Goal: Task Accomplishment & Management: Manage account settings

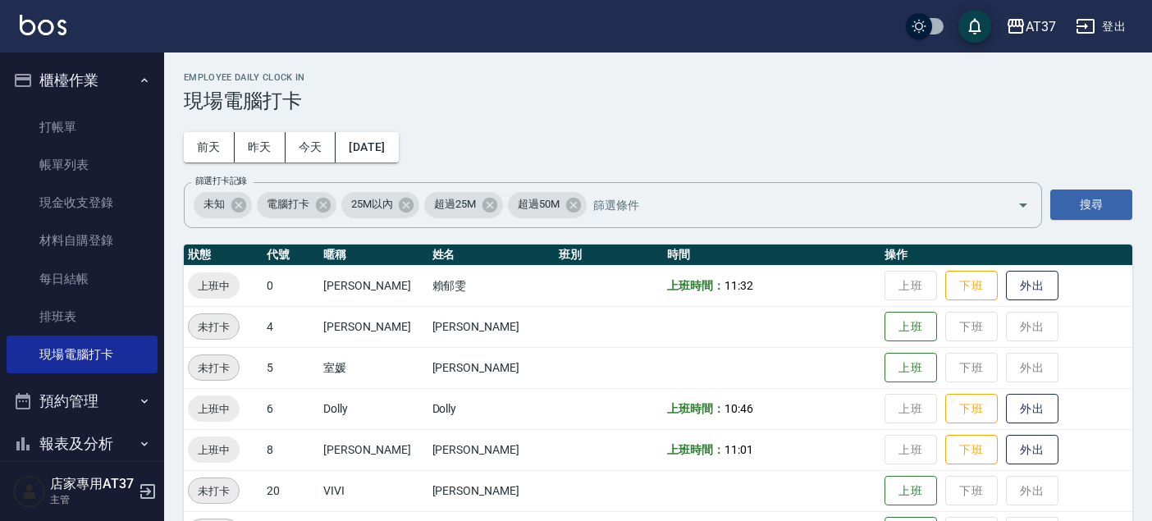
scroll to position [182, 0]
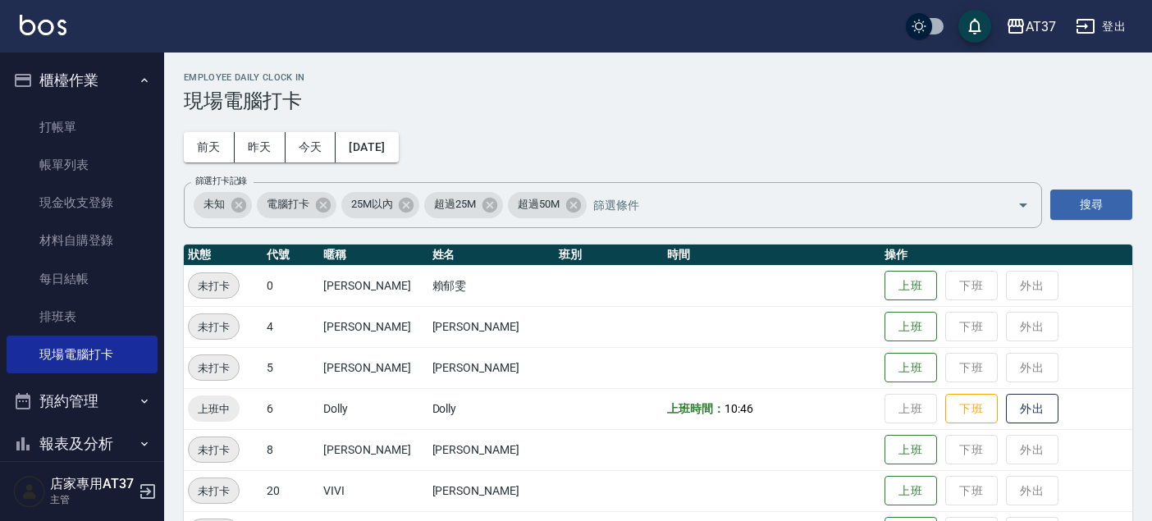
scroll to position [91, 0]
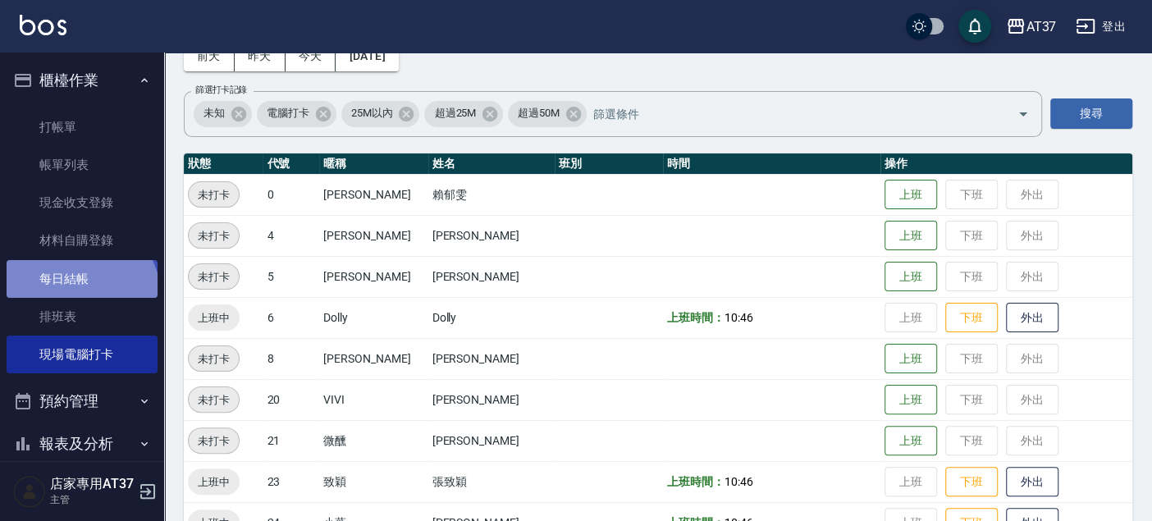
click at [79, 296] on link "每日結帳" at bounding box center [82, 279] width 151 height 38
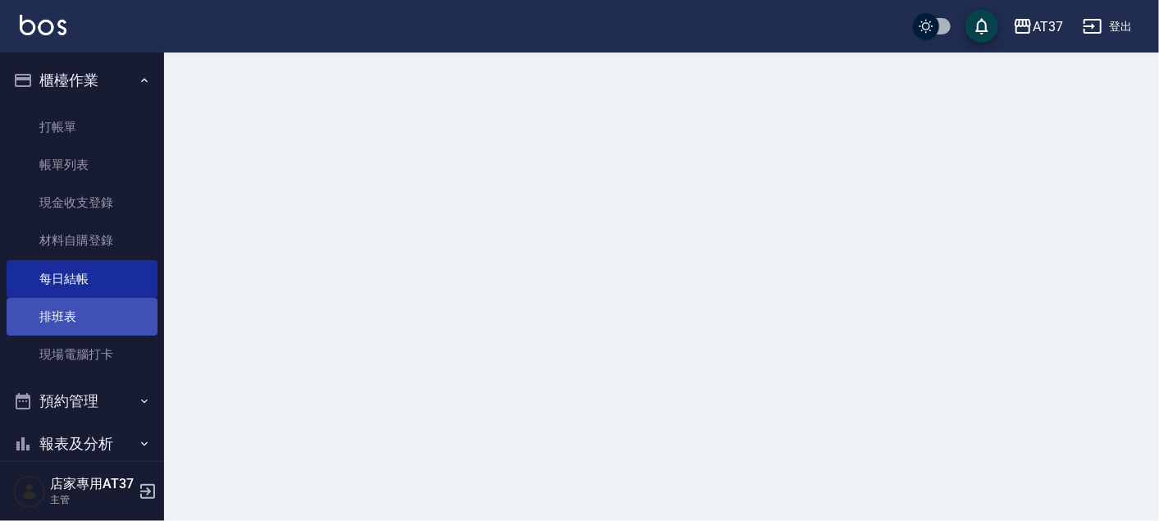
click at [79, 311] on link "排班表" at bounding box center [82, 317] width 151 height 38
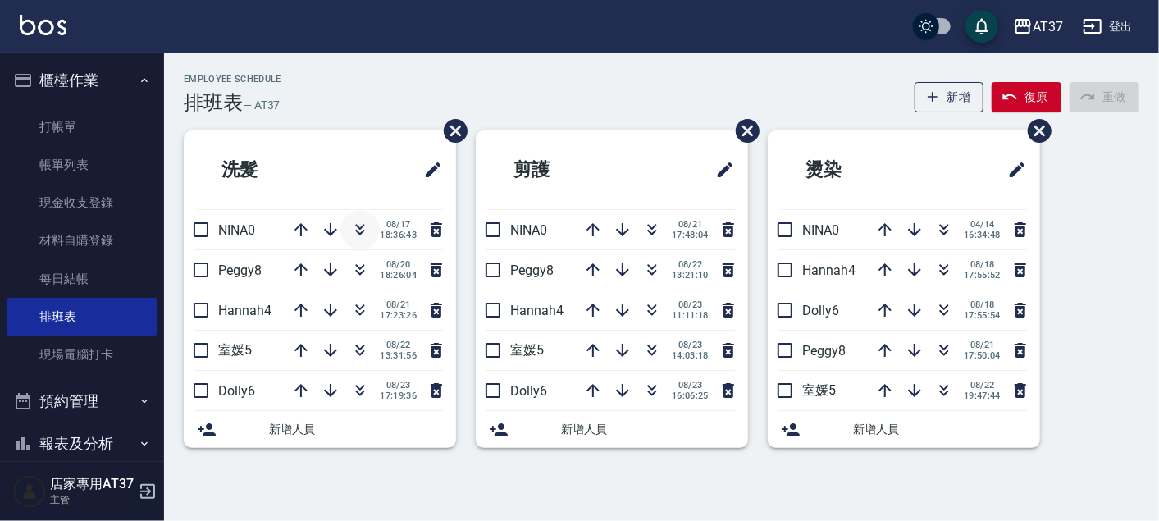
click at [357, 226] on icon "button" at bounding box center [360, 227] width 9 height 6
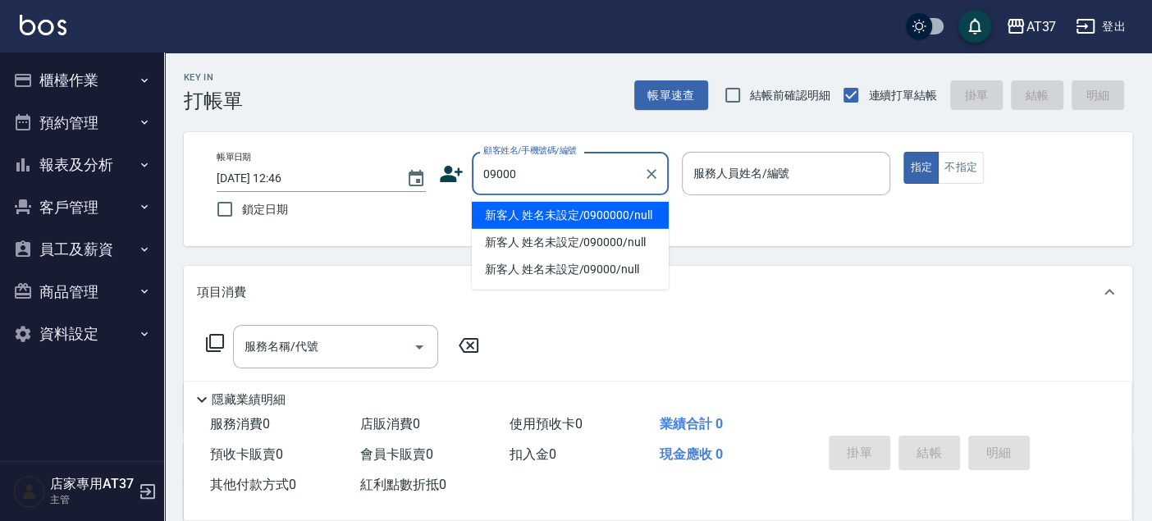
type input "新客人 姓名未設定/0900000/null"
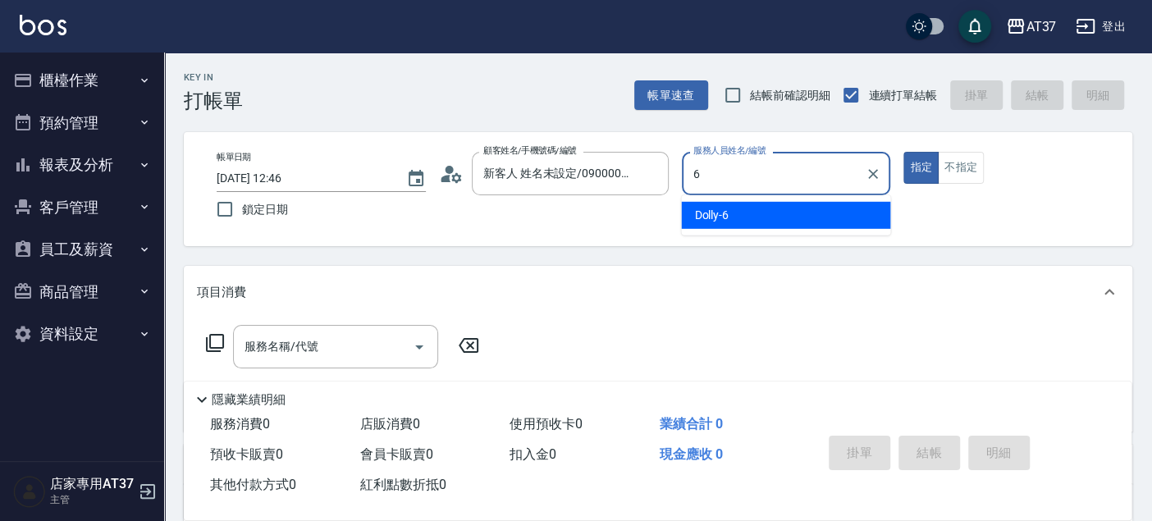
type input "6"
type button "true"
type input "Dolly-6"
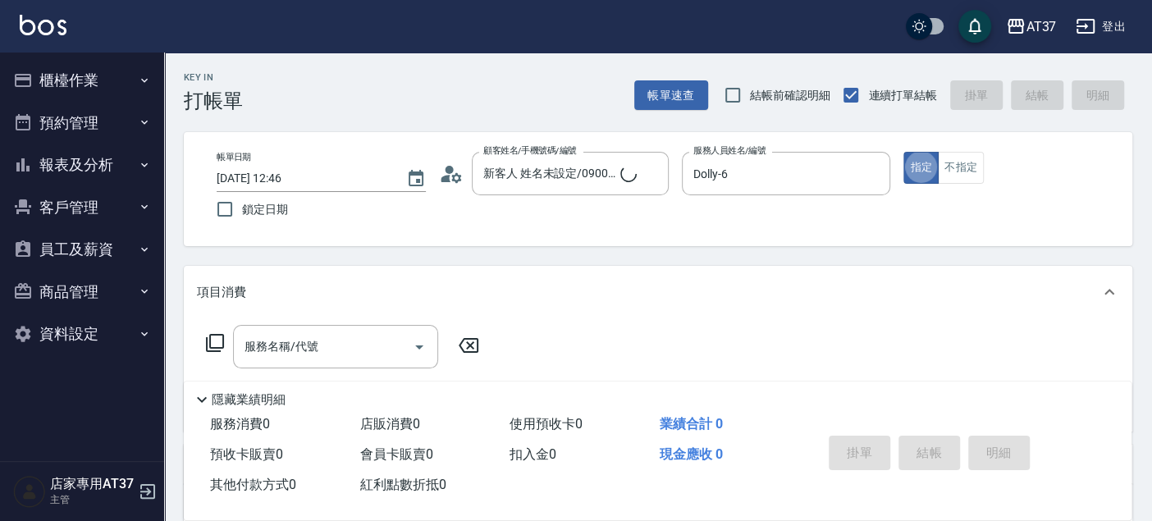
type input "新客人 姓名未設定/09000/null"
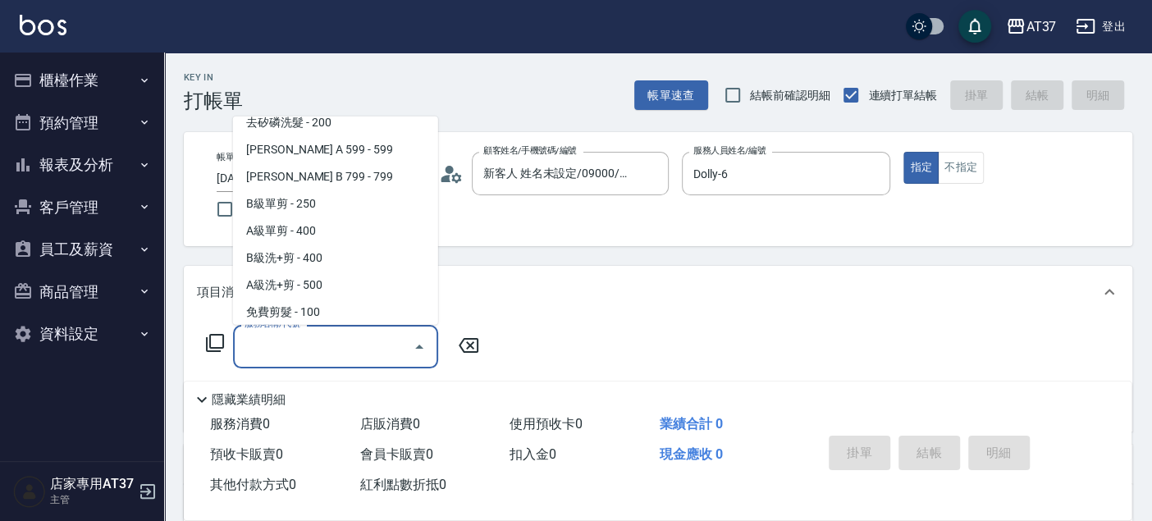
scroll to position [384, 0]
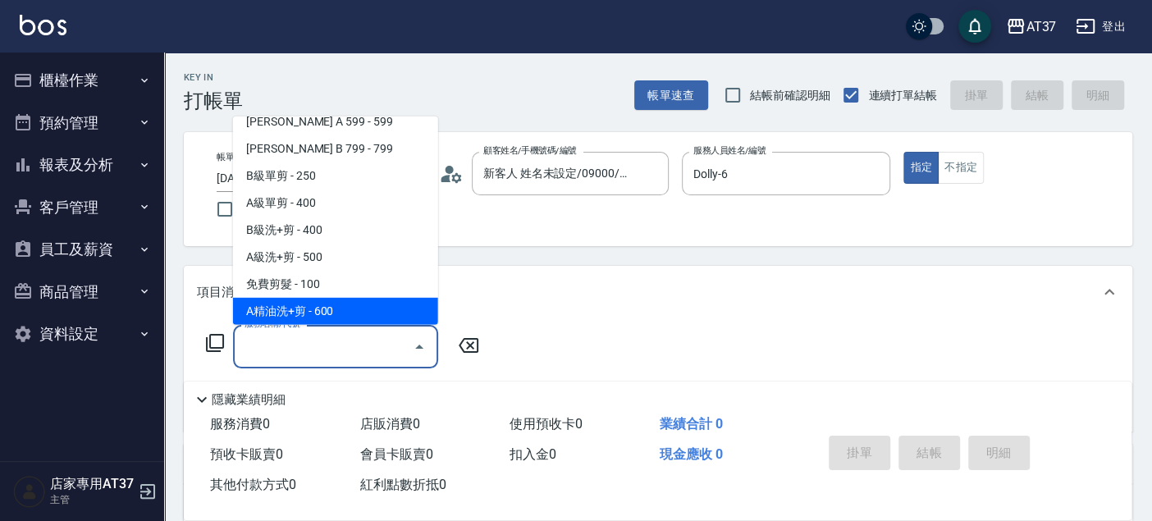
type input "A精油洗+剪(206)"
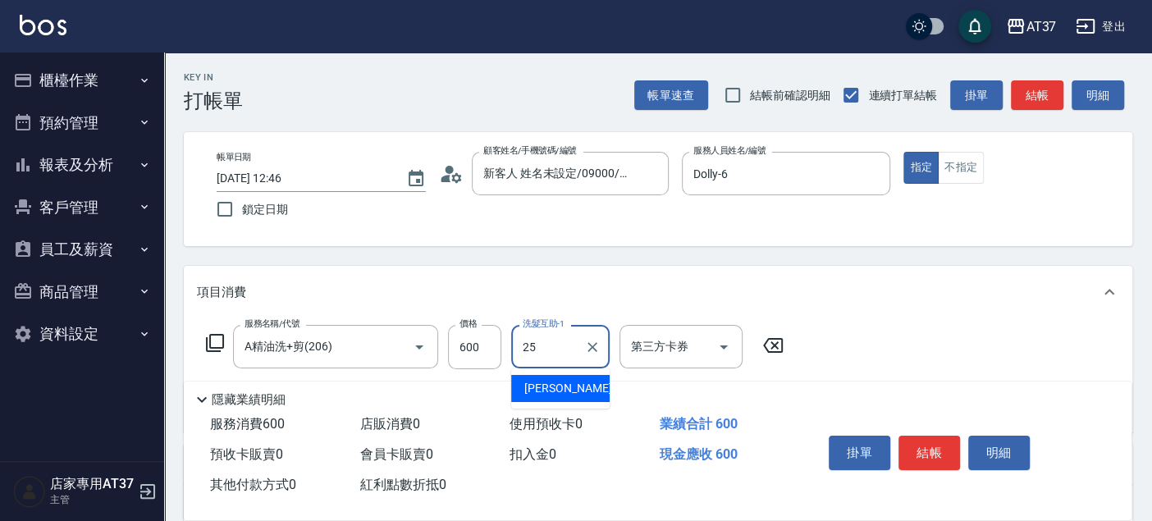
type input "子筠-25"
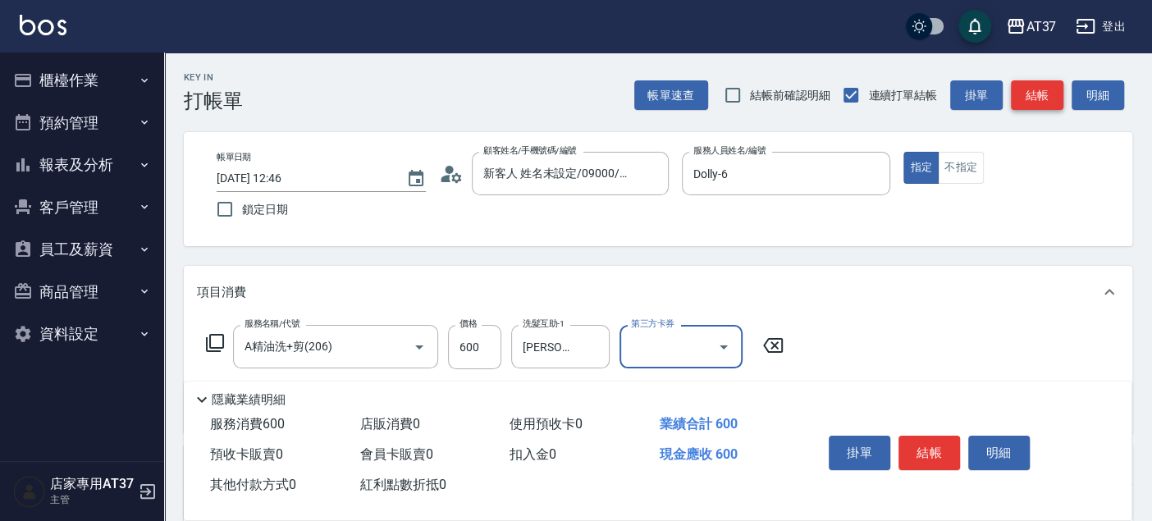
click at [1041, 91] on button "結帳" at bounding box center [1037, 95] width 52 height 30
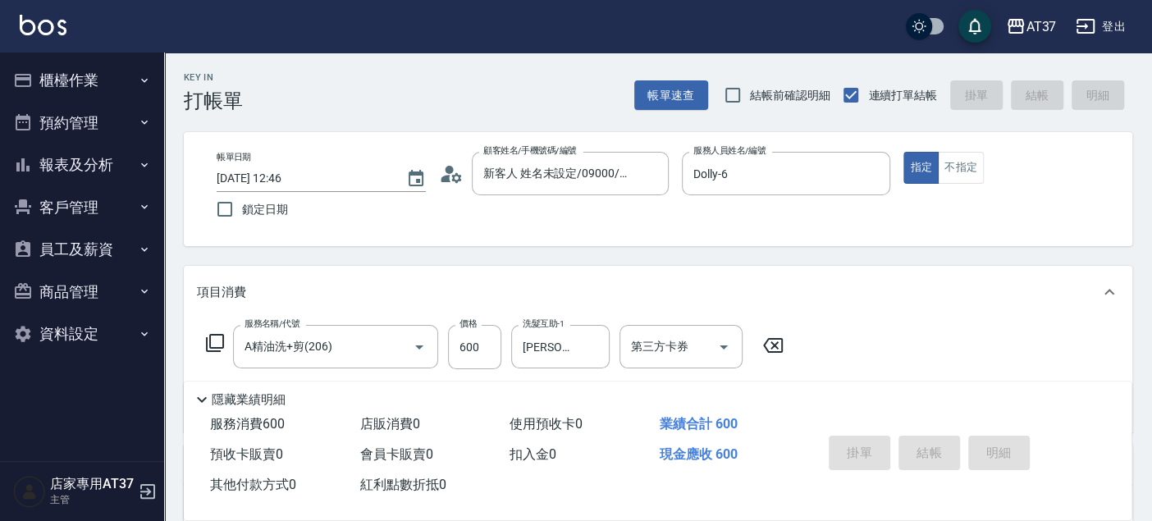
type input "2025/08/24 12:55"
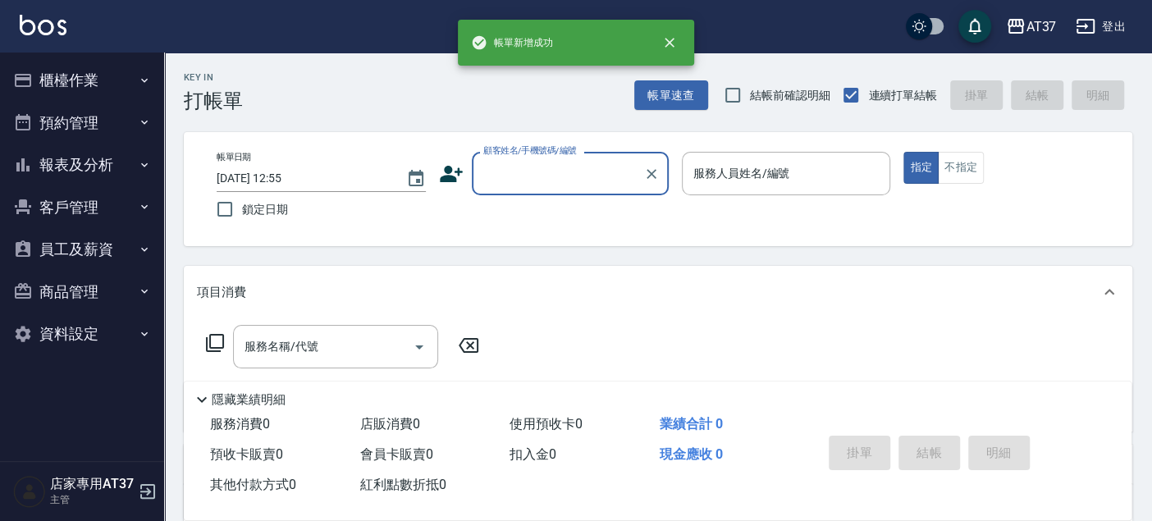
scroll to position [0, 0]
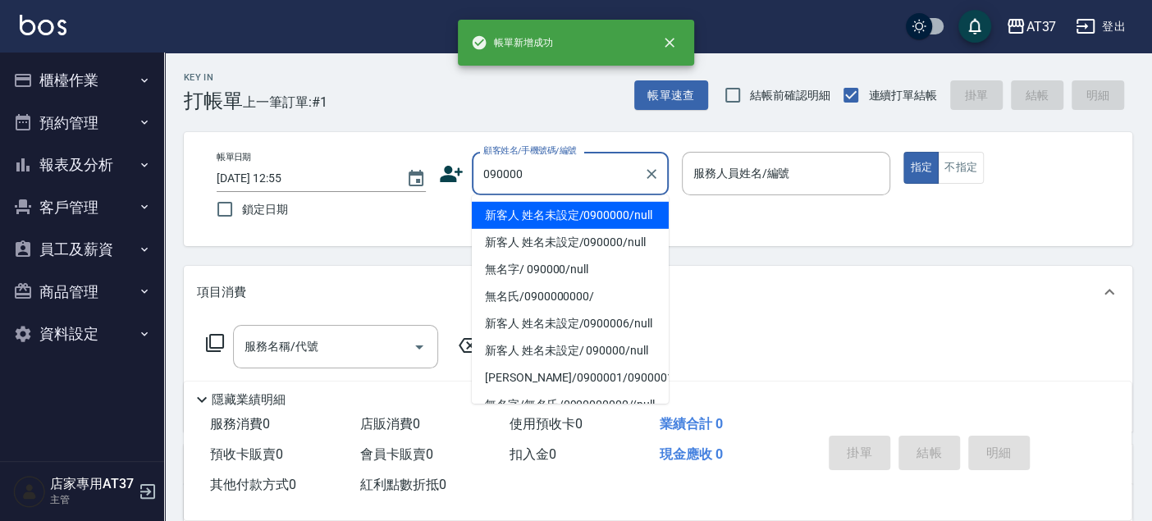
type input "新客人 姓名未設定/0900000/null"
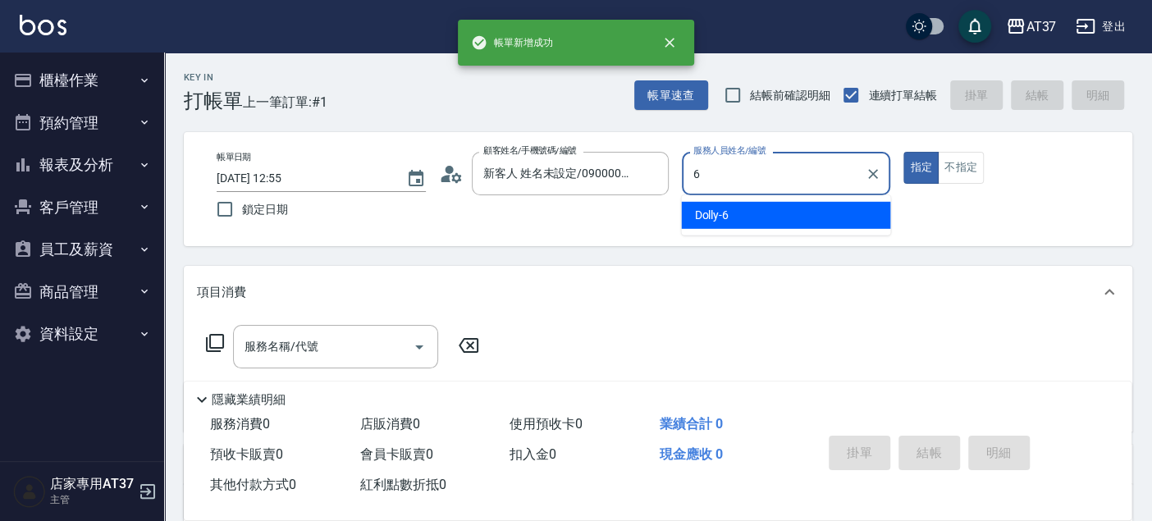
type input "Dolly-6"
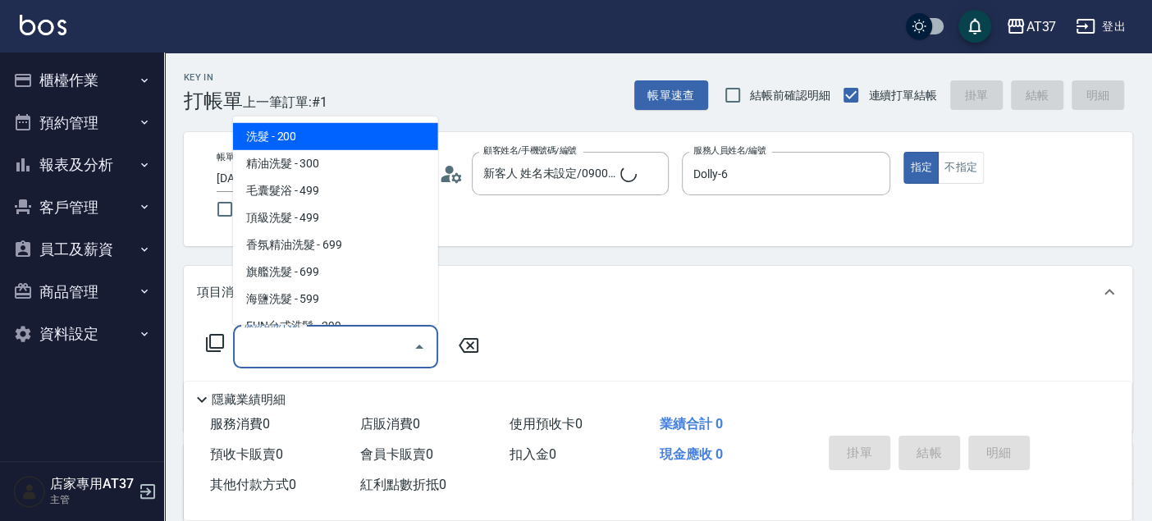
type input "新客人 姓名未設定/090000/null"
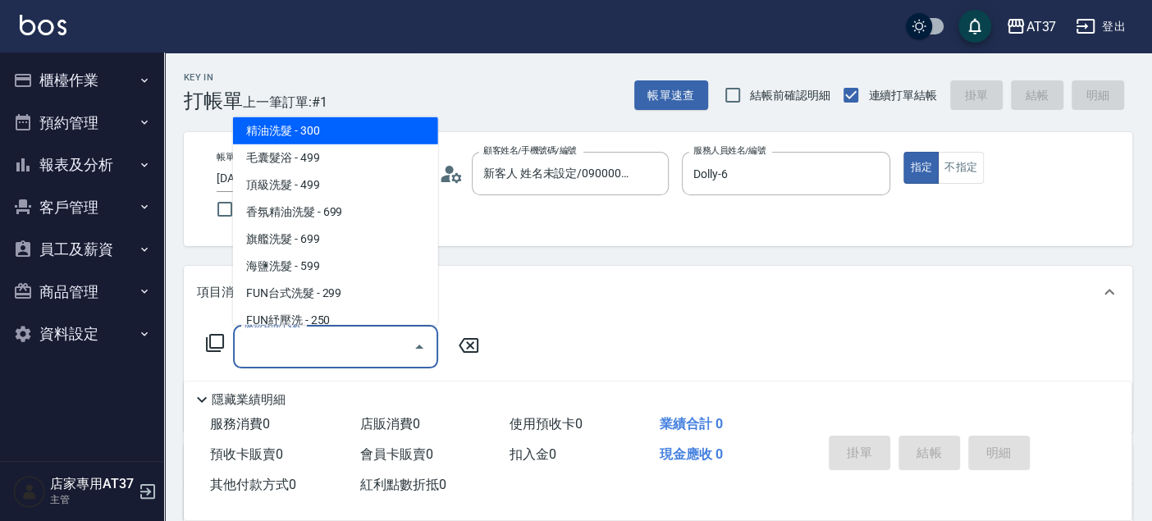
scroll to position [7, 0]
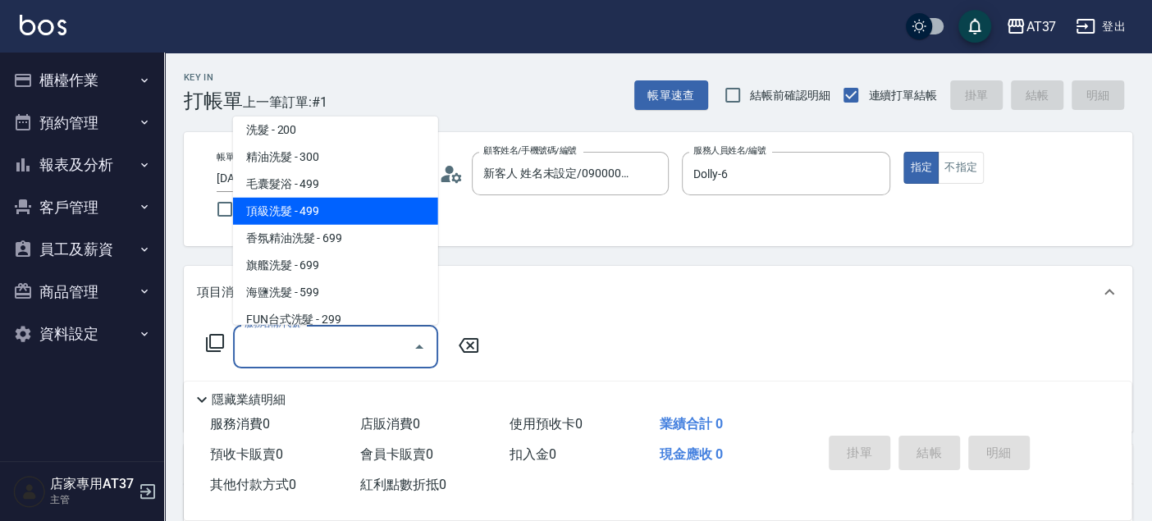
type input "頂級洗髮(104)"
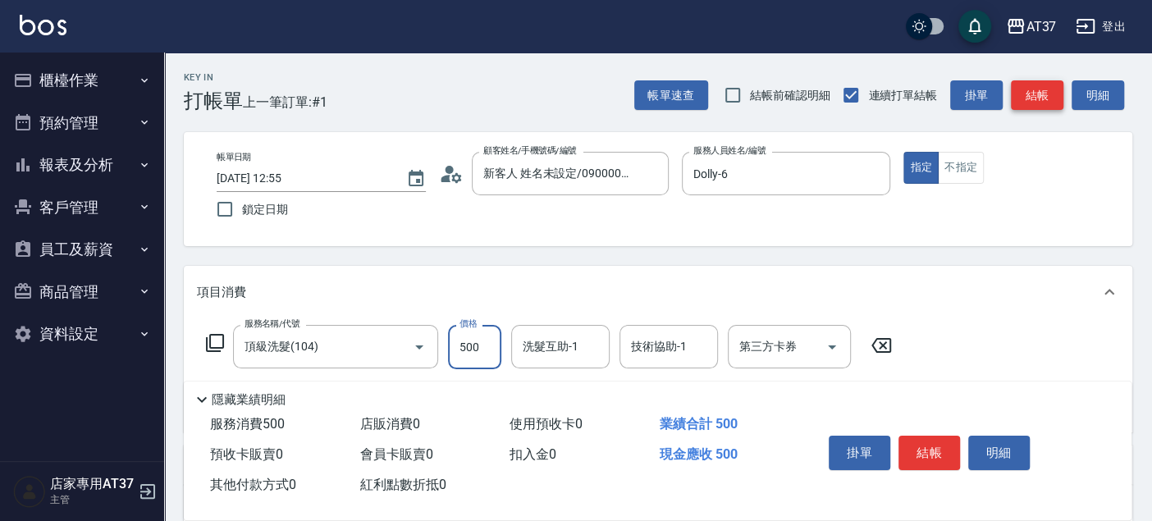
type input "500"
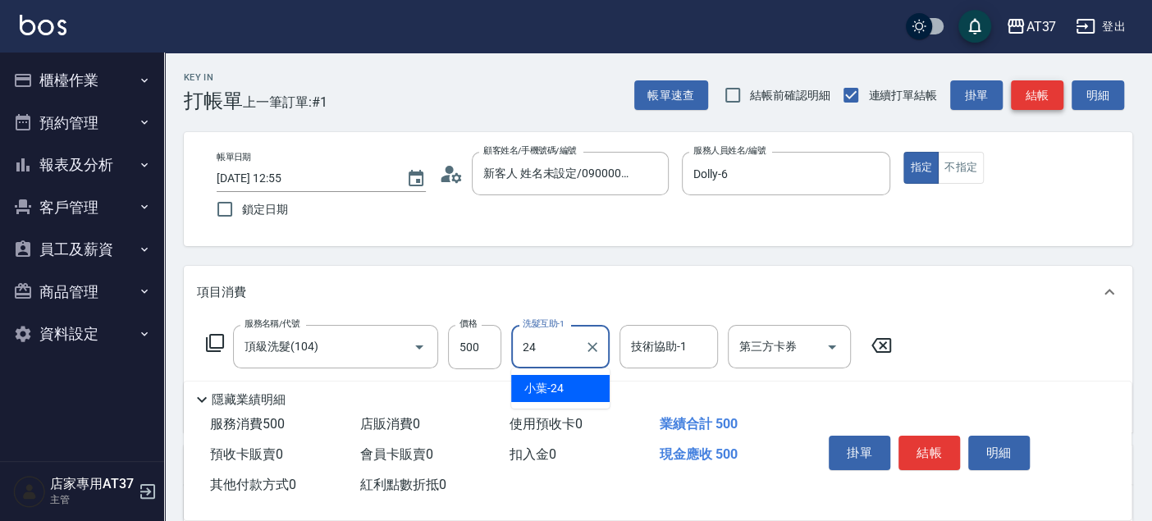
type input "小葉-24"
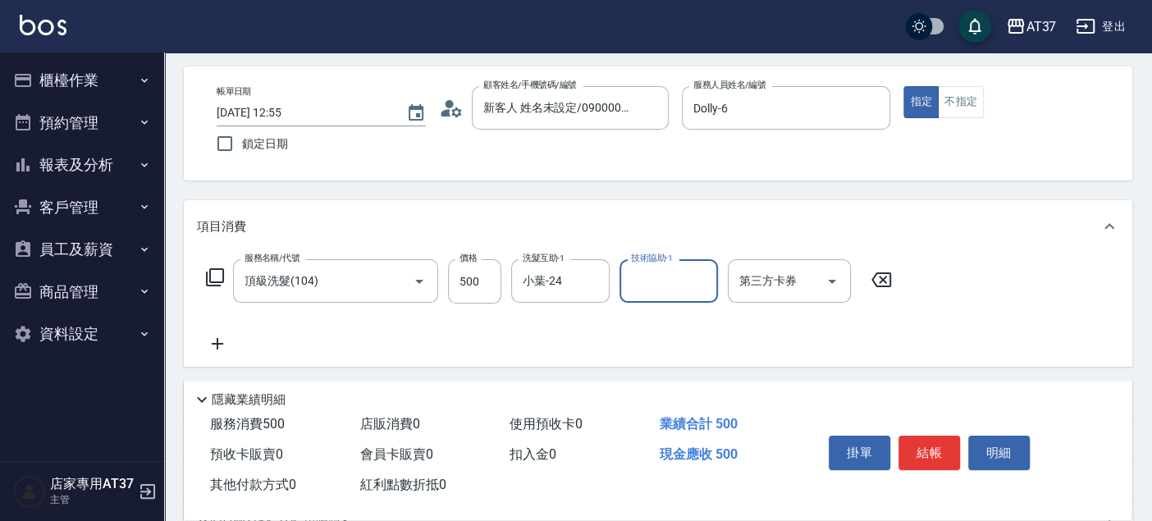
scroll to position [91, 0]
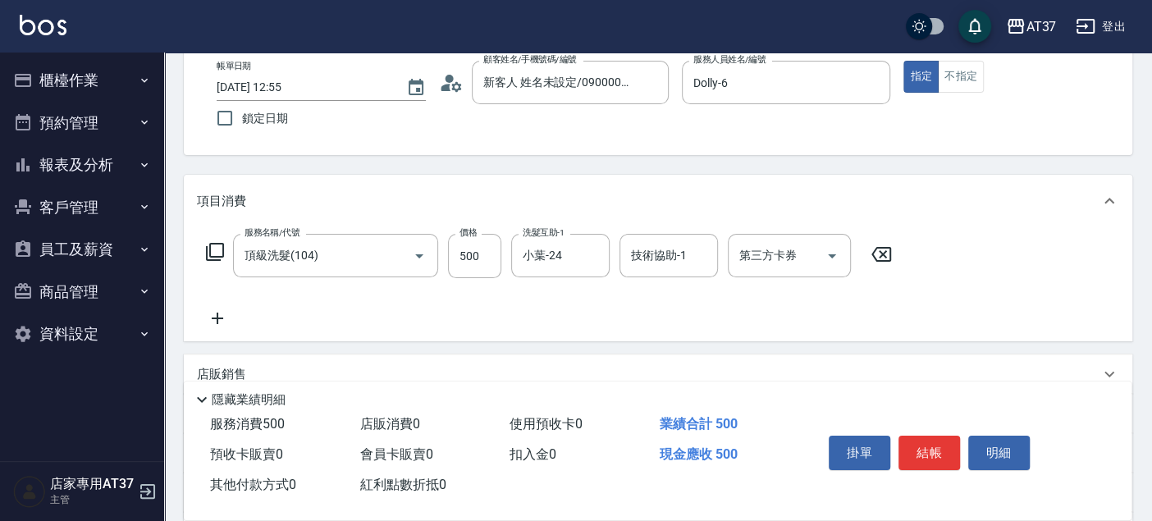
click at [222, 308] on icon at bounding box center [217, 318] width 41 height 20
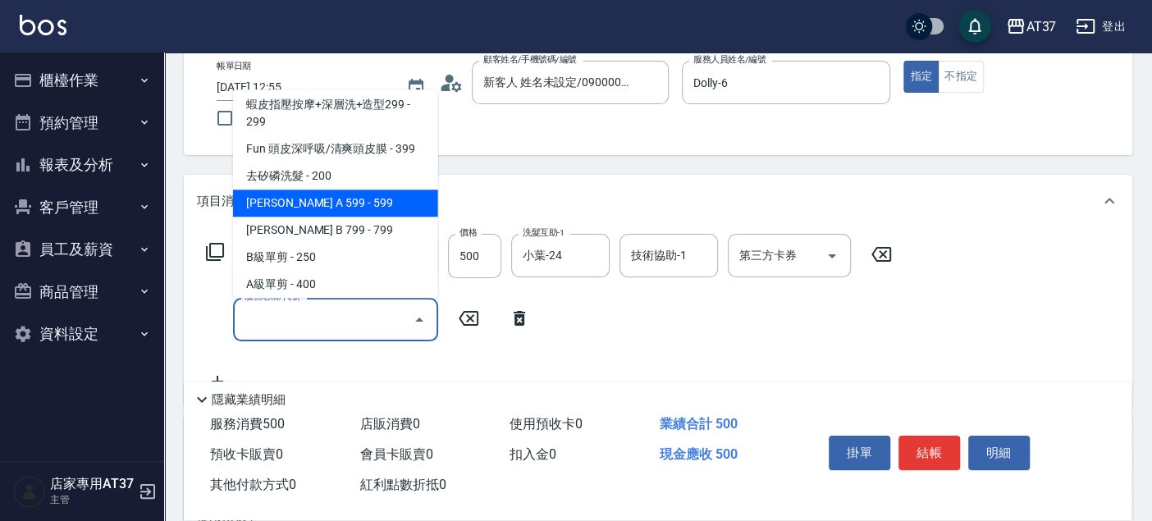
scroll to position [356, 0]
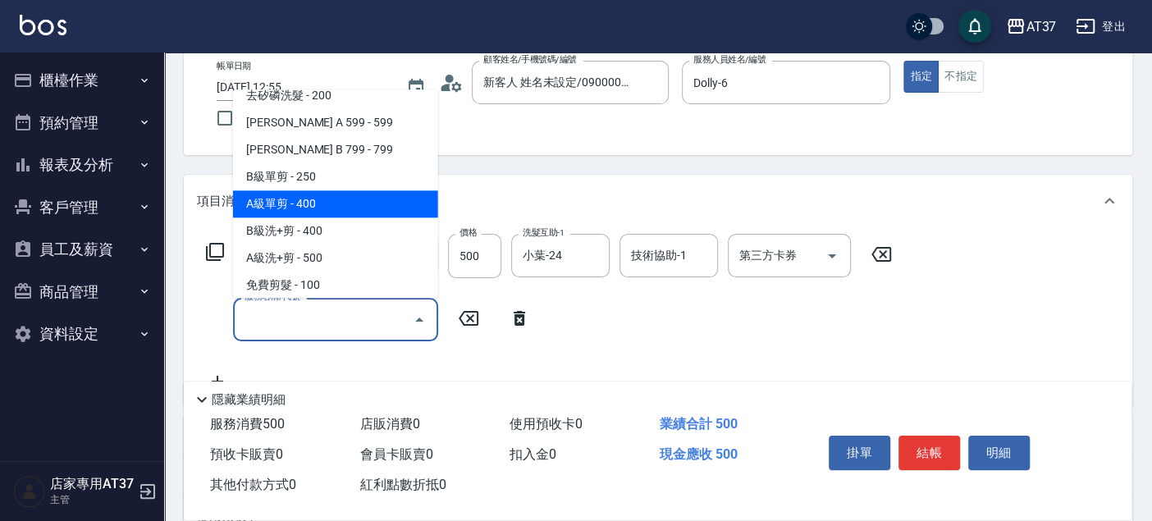
type input "A級單剪(202)"
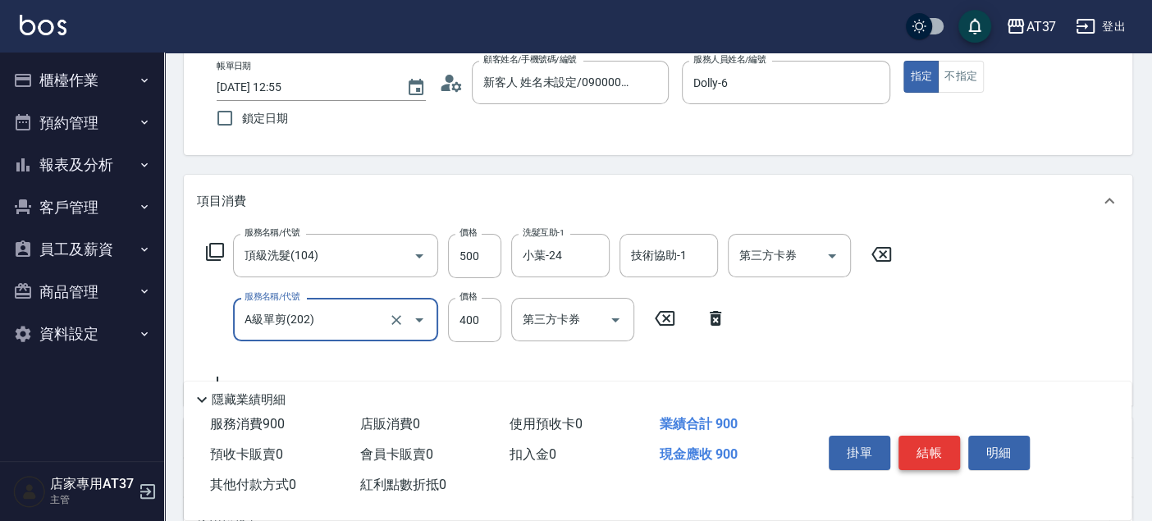
click at [937, 459] on button "結帳" at bounding box center [929, 453] width 62 height 34
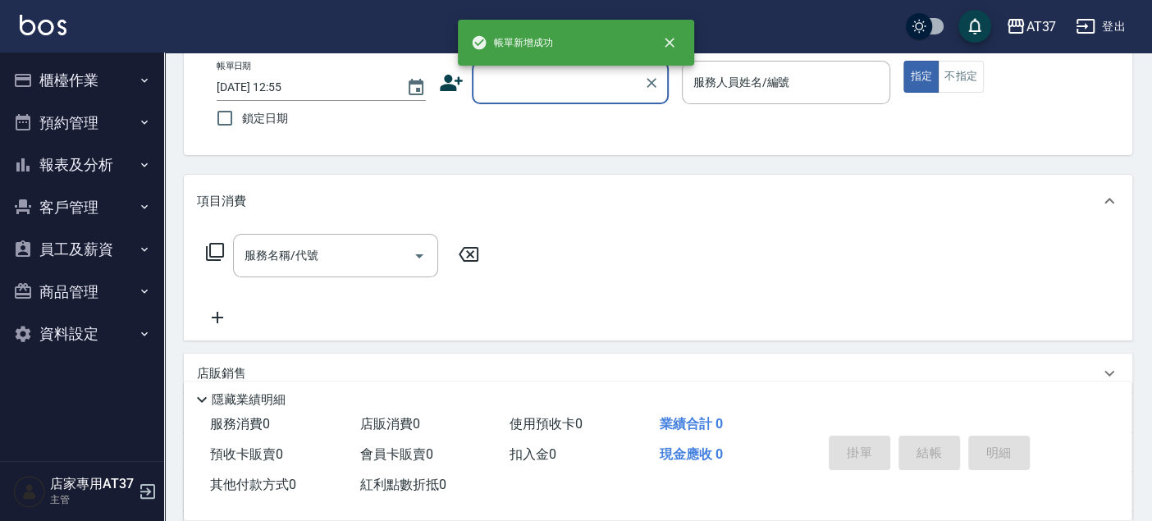
scroll to position [0, 0]
click at [591, 80] on input "顧客姓名/手機號碼/編號" at bounding box center [557, 82] width 157 height 29
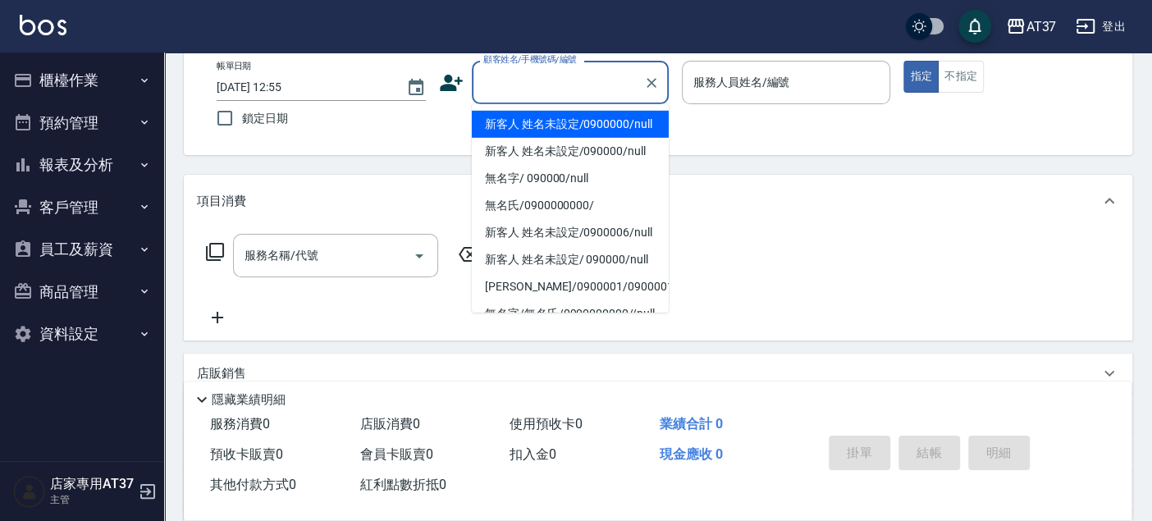
click at [605, 133] on li "新客人 姓名未設定/0900000/null" at bounding box center [570, 124] width 197 height 27
type input "新客人 姓名未設定/0900000/null"
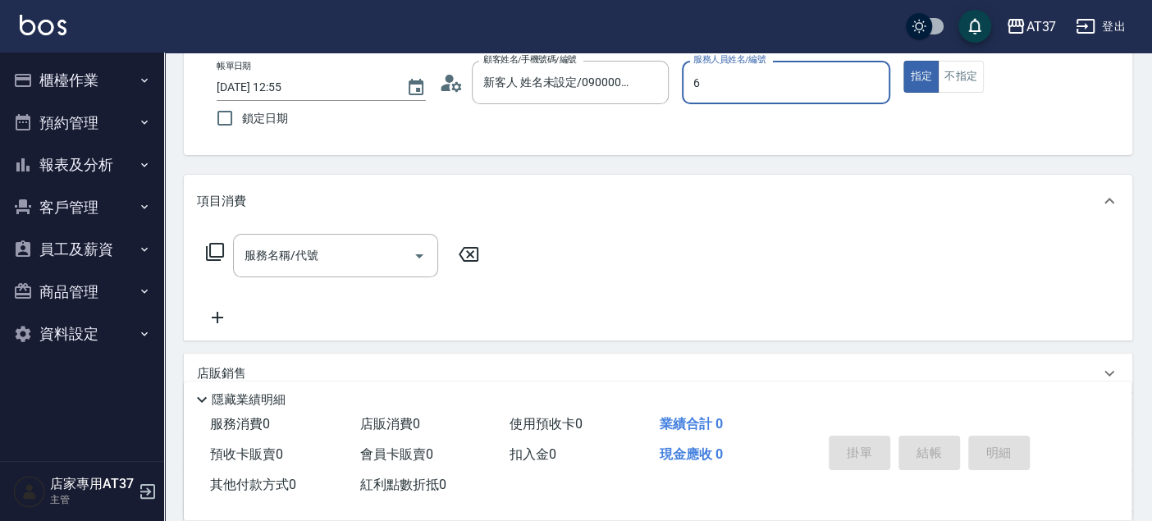
type input "Dolly-6"
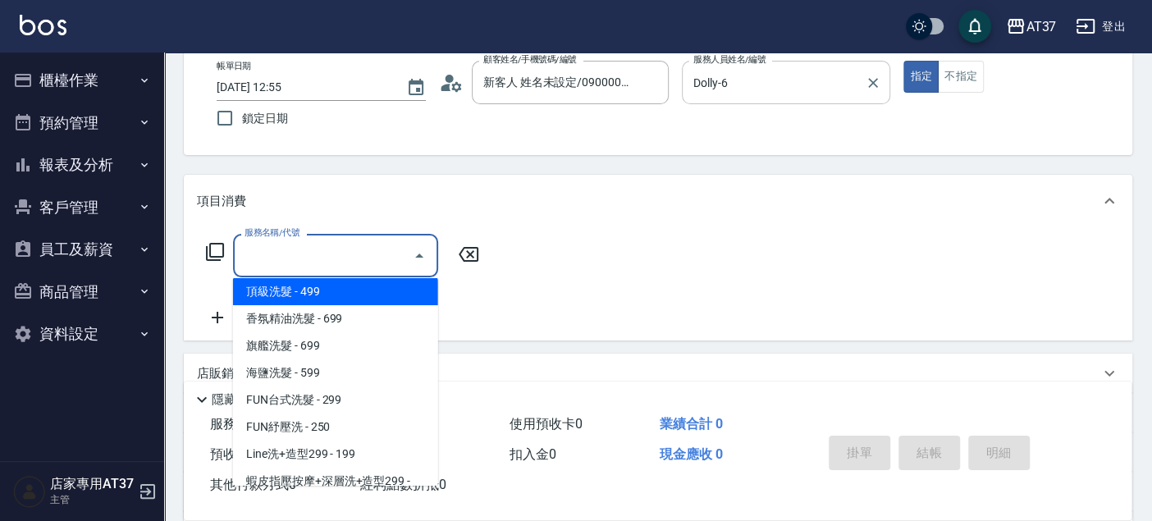
scroll to position [61, 0]
type input "毛囊髮浴(103)"
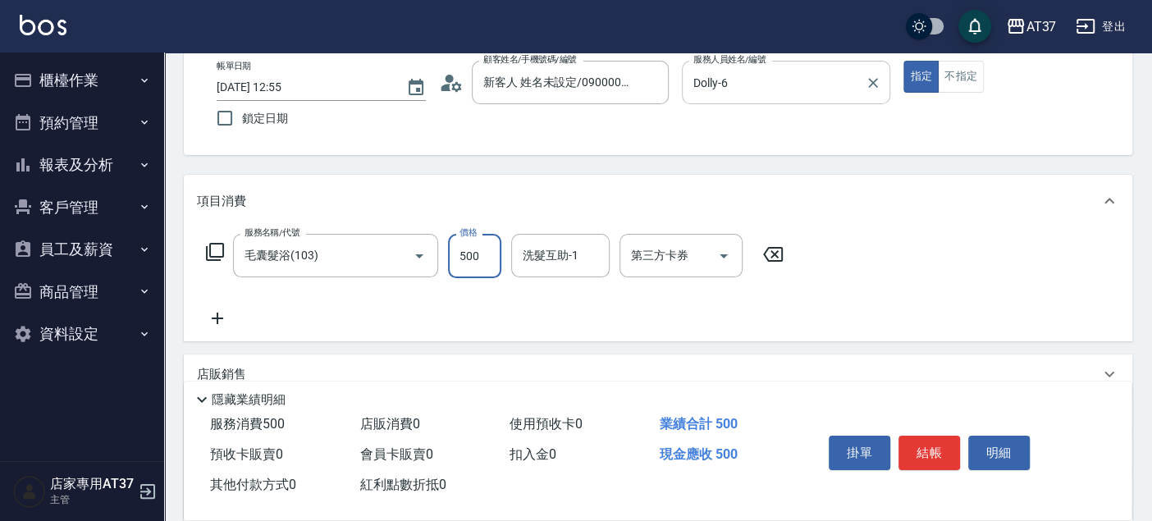
type input "500"
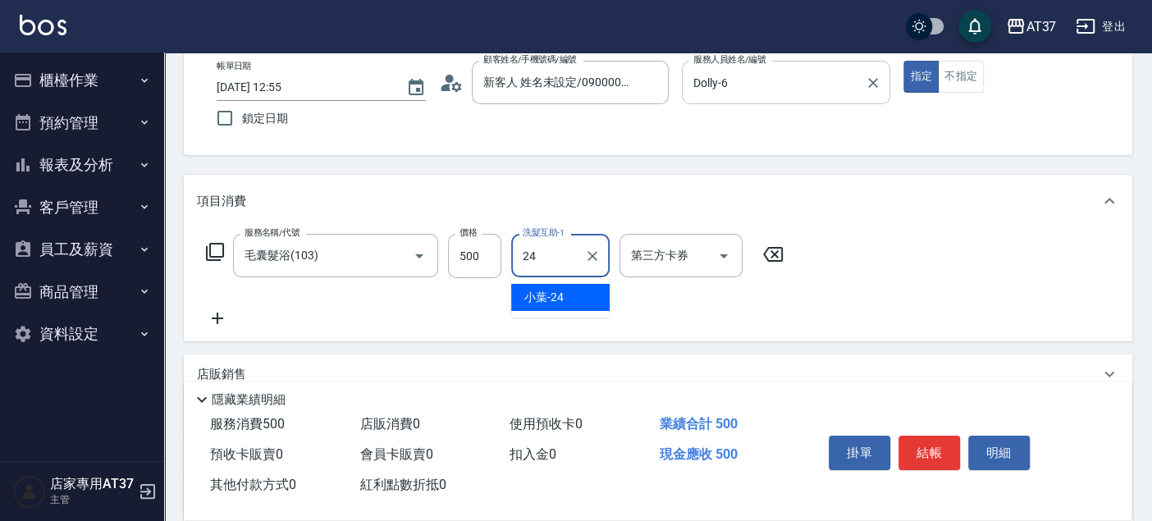
type input "小葉-24"
click at [223, 321] on icon at bounding box center [217, 318] width 41 height 20
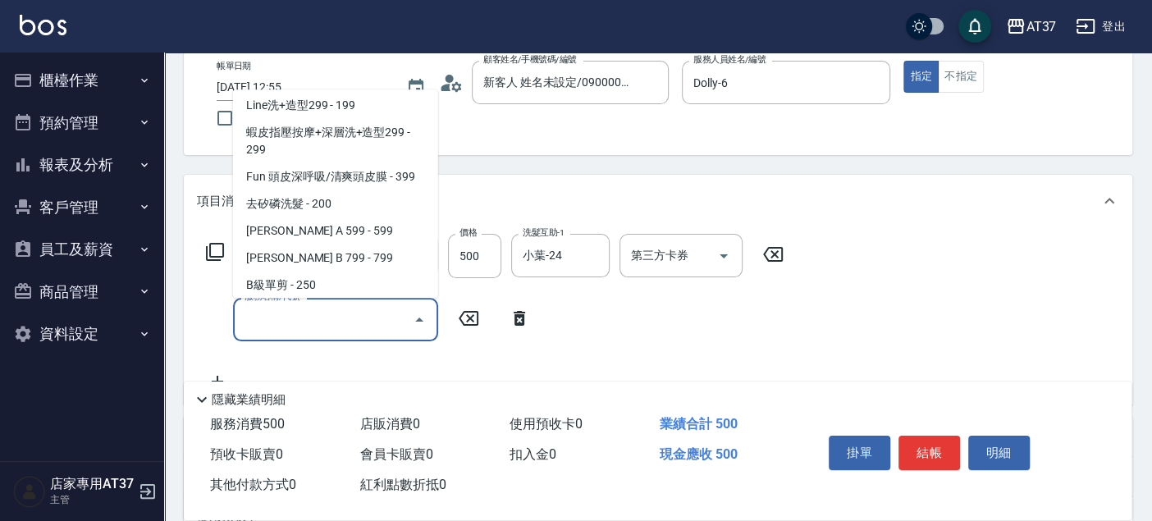
scroll to position [276, 0]
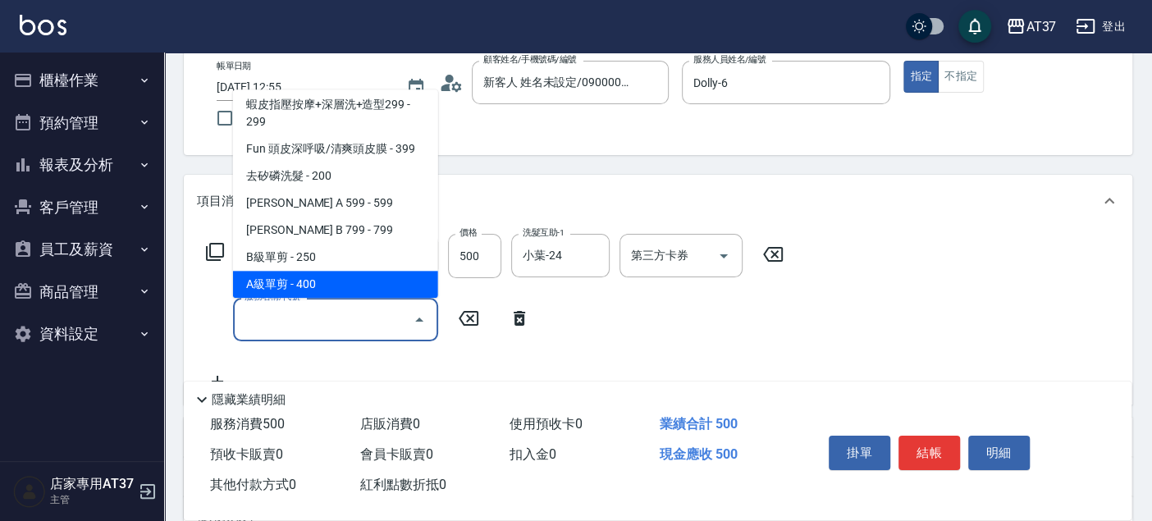
type input "A級單剪(202)"
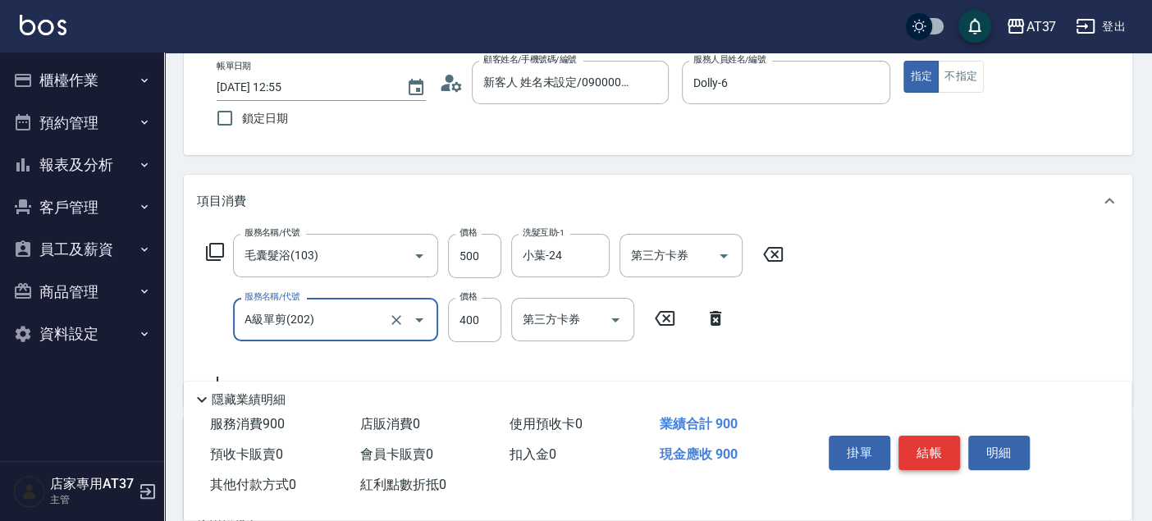
click at [924, 445] on button "結帳" at bounding box center [929, 453] width 62 height 34
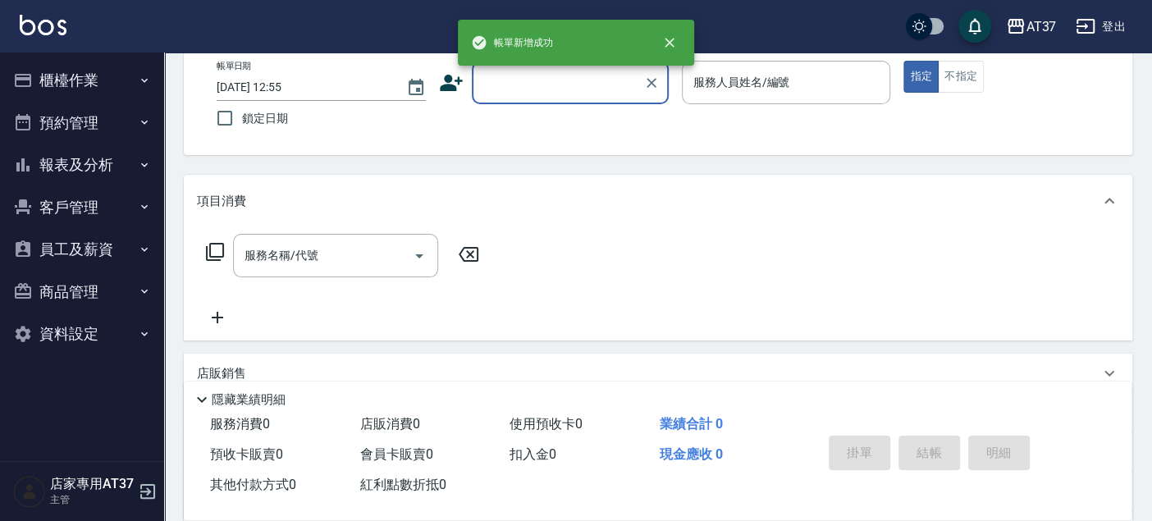
scroll to position [0, 0]
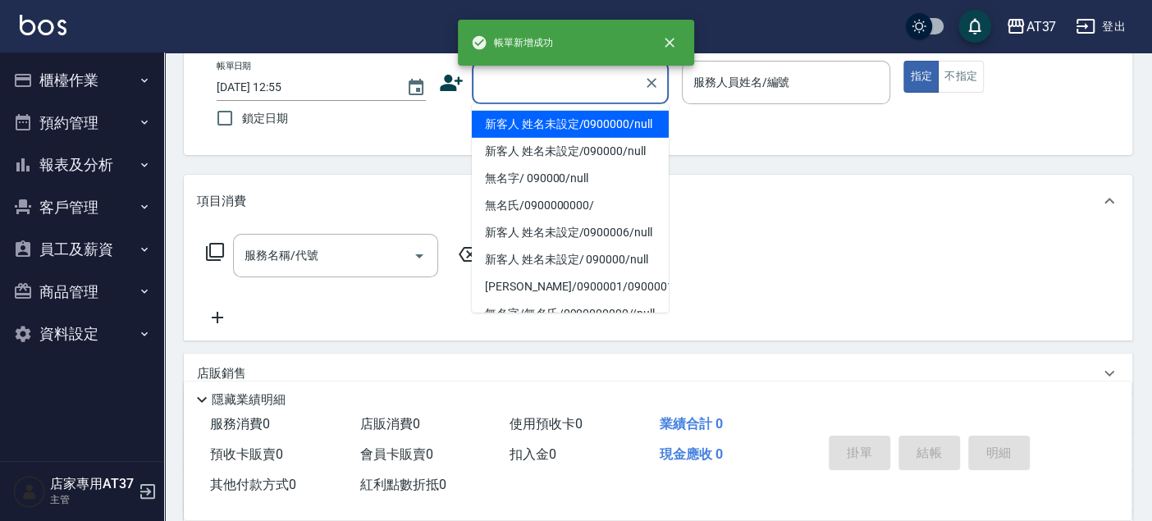
click at [570, 80] on input "顧客姓名/手機號碼/編號" at bounding box center [557, 82] width 157 height 29
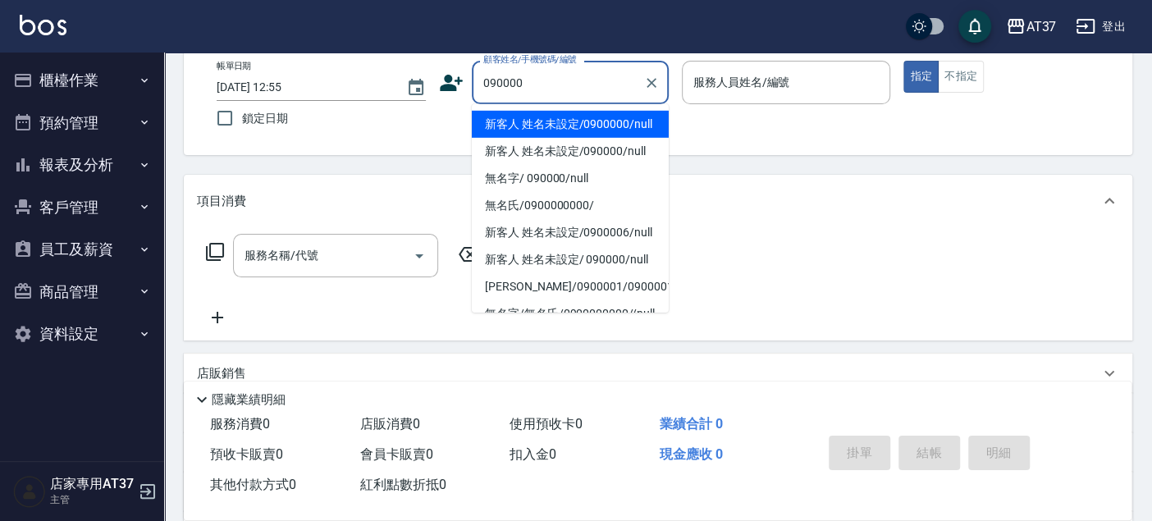
type input "新客人 姓名未設定/0900000/null"
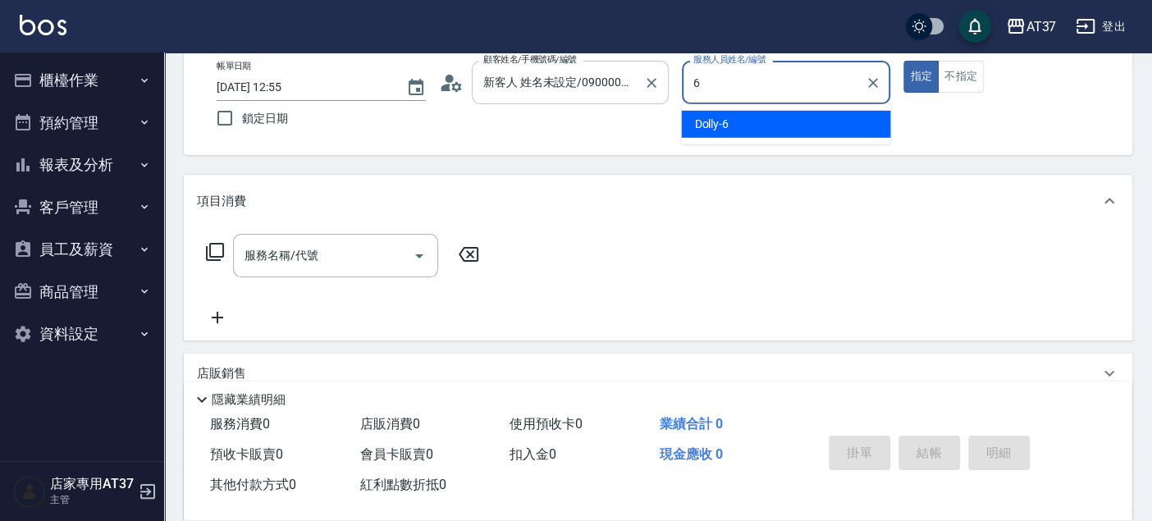
type input "Dolly-6"
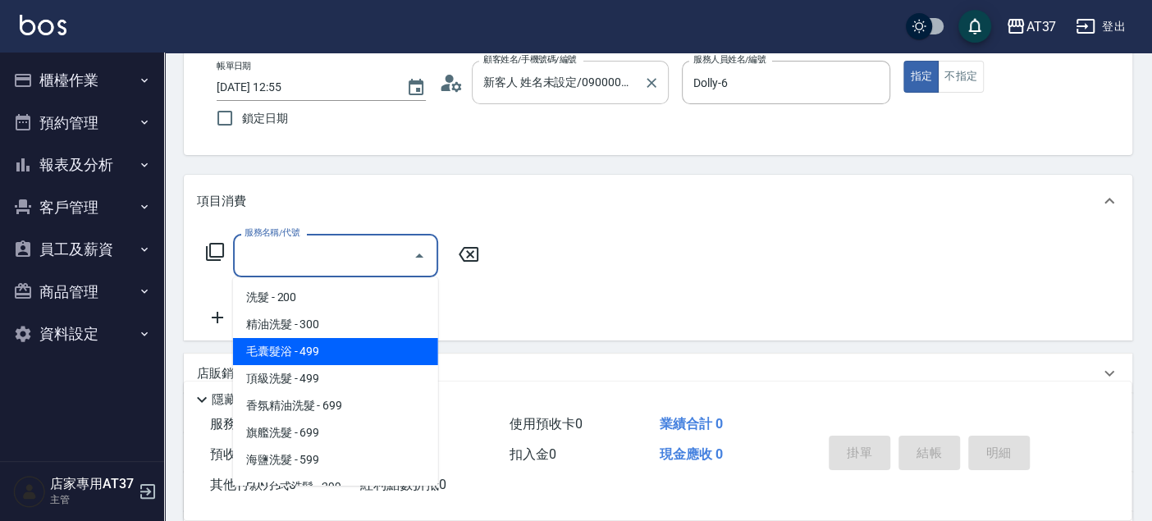
type input "毛囊髮浴(103)"
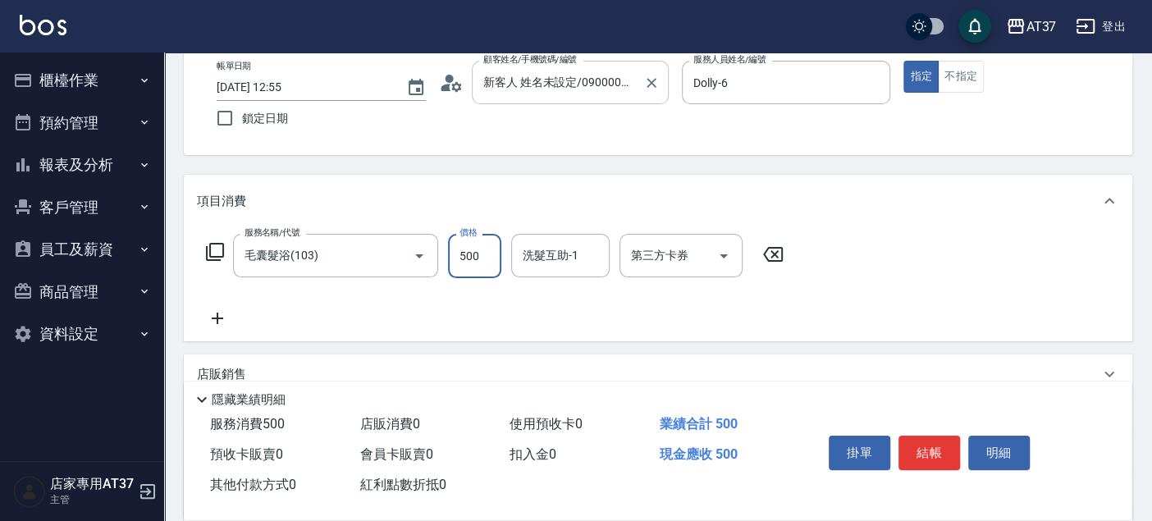
type input "500"
type input "小葉-24"
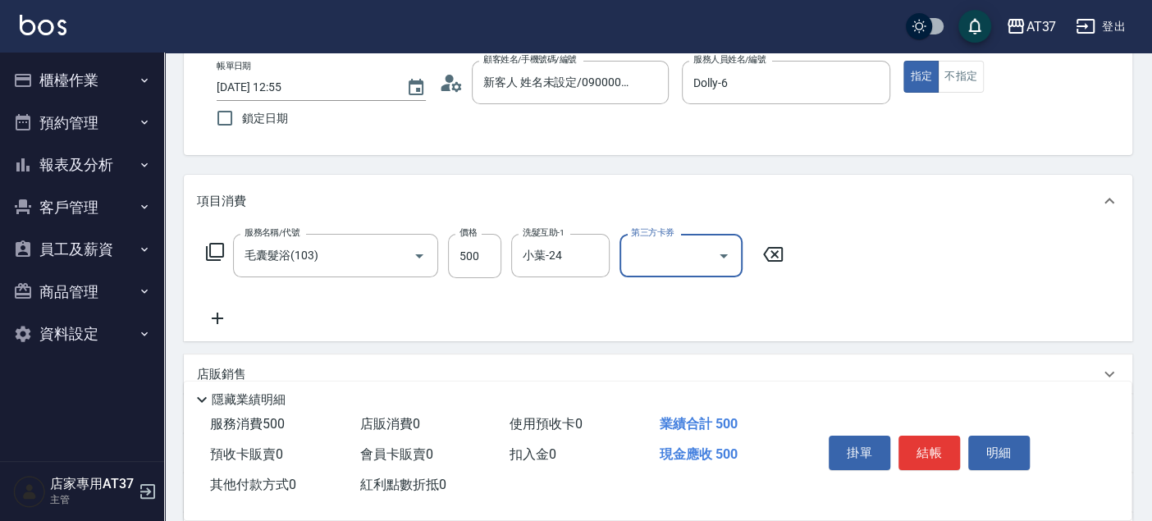
click at [222, 317] on icon at bounding box center [217, 318] width 11 height 11
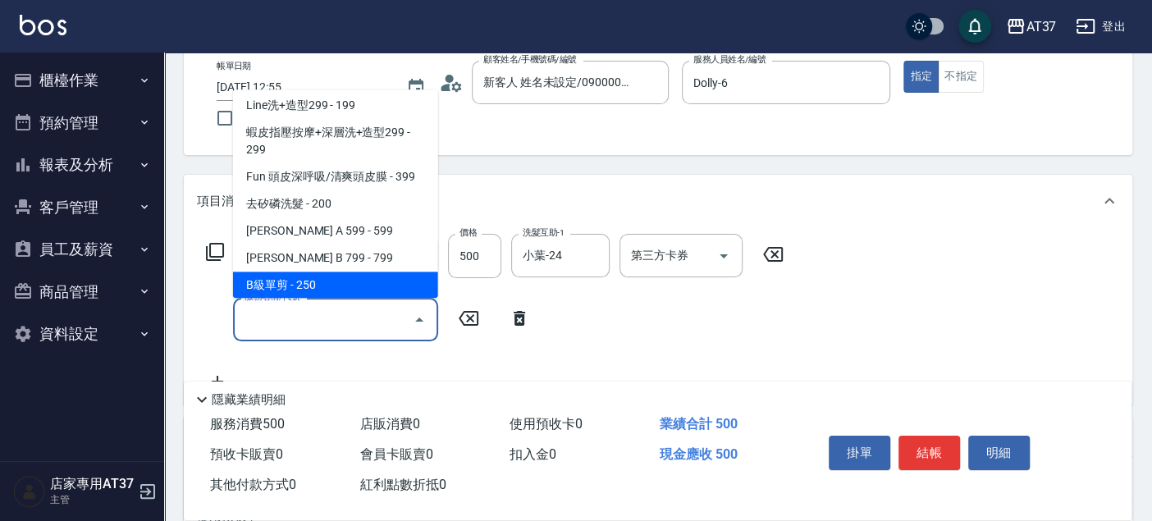
scroll to position [276, 0]
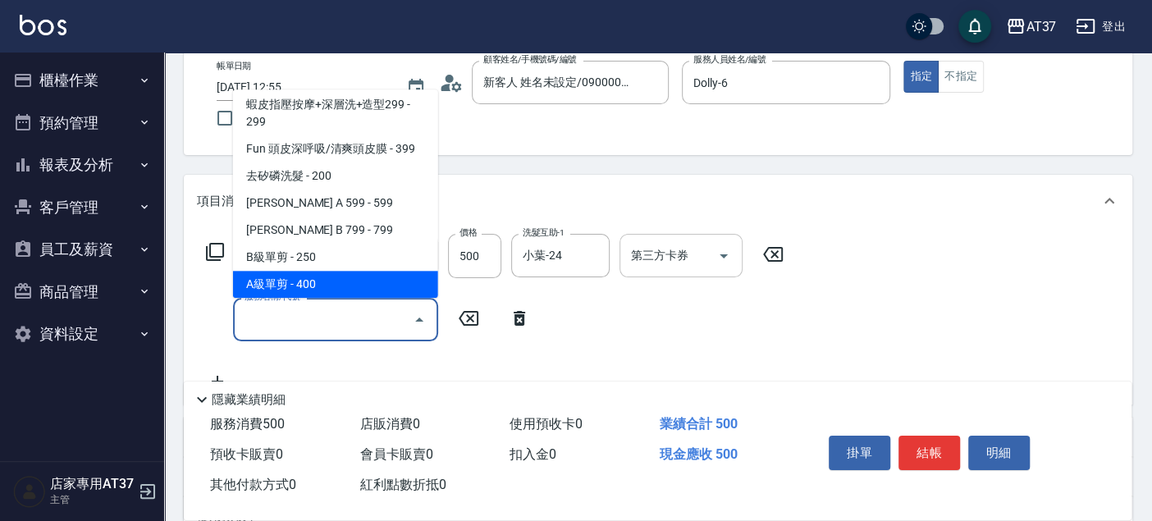
type input "A級單剪(202)"
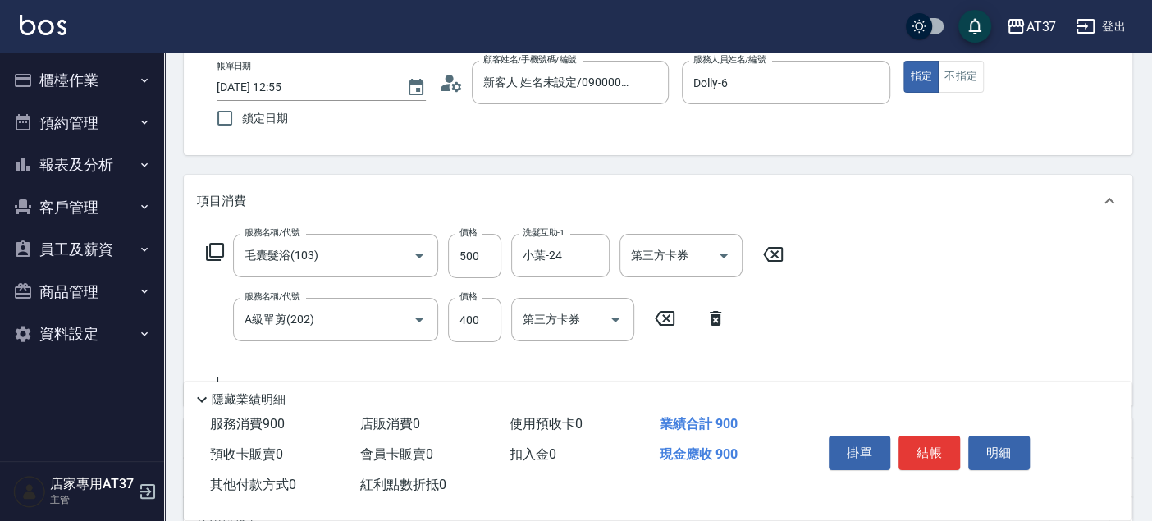
click at [963, 452] on div "掛單 結帳 明細" at bounding box center [929, 455] width 214 height 52
click at [947, 451] on button "結帳" at bounding box center [929, 453] width 62 height 34
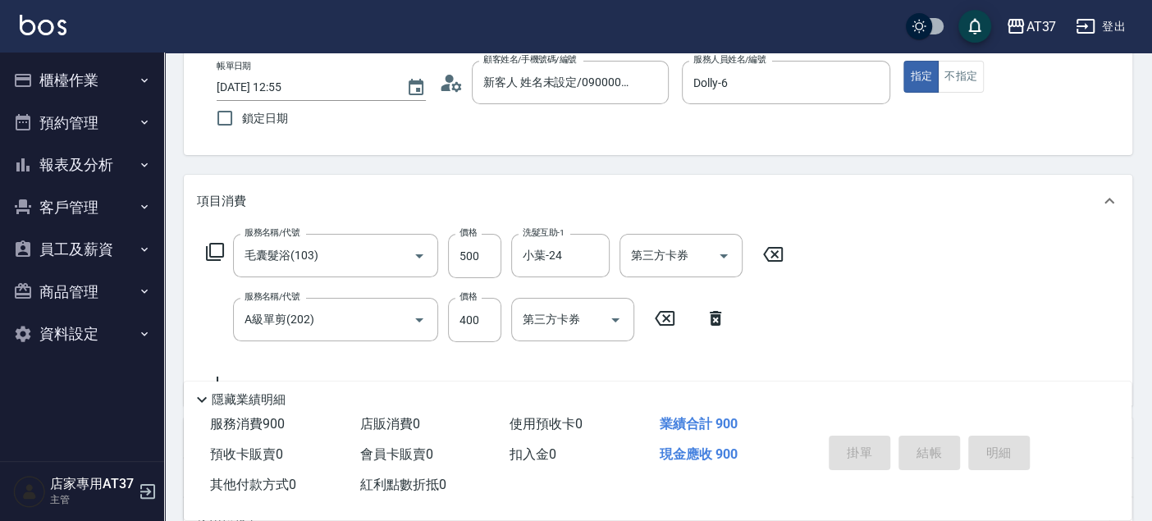
type input "2025/08/24 12:56"
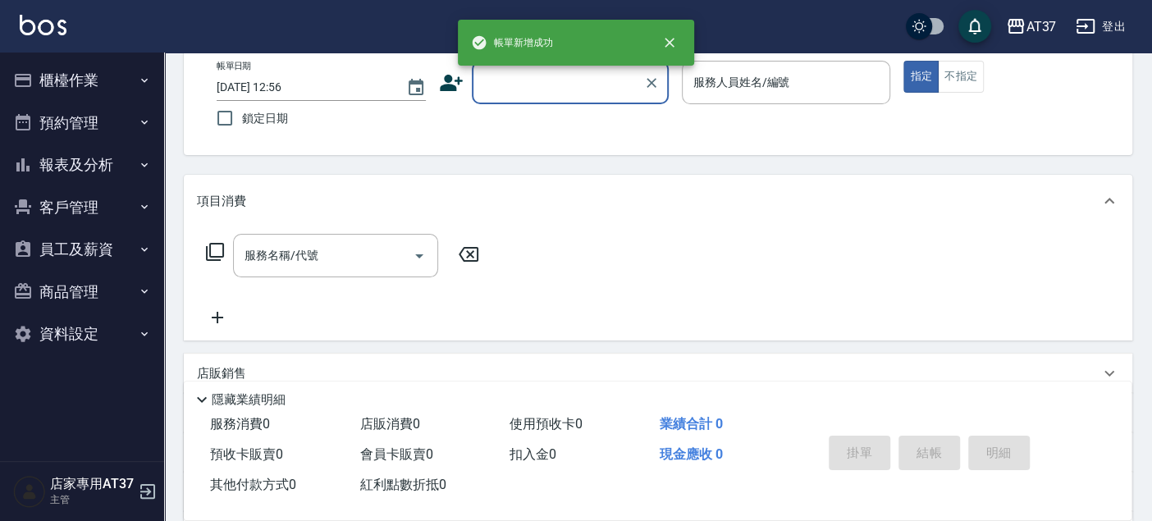
scroll to position [0, 0]
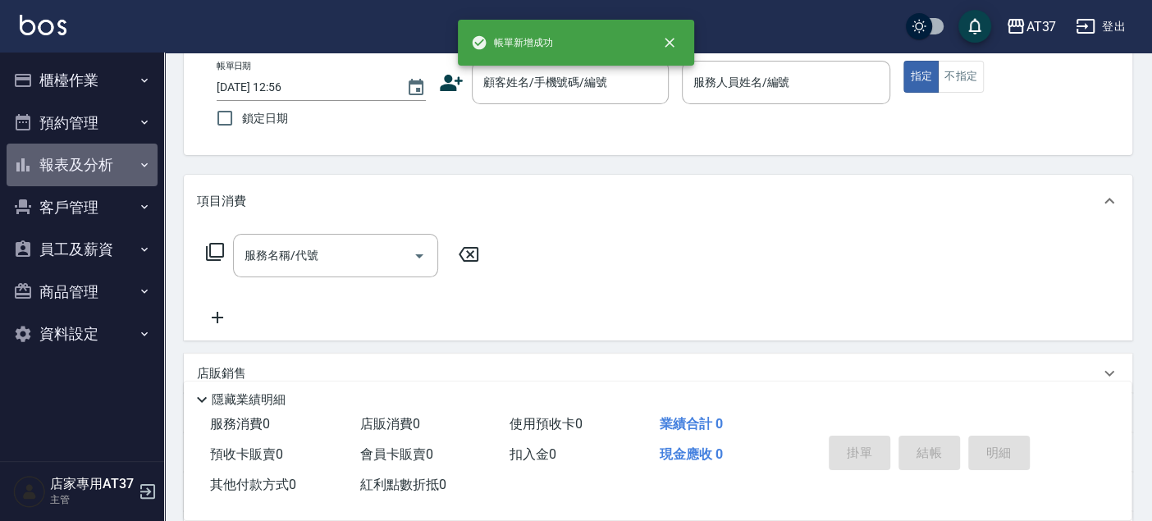
click at [86, 166] on button "報表及分析" at bounding box center [82, 165] width 151 height 43
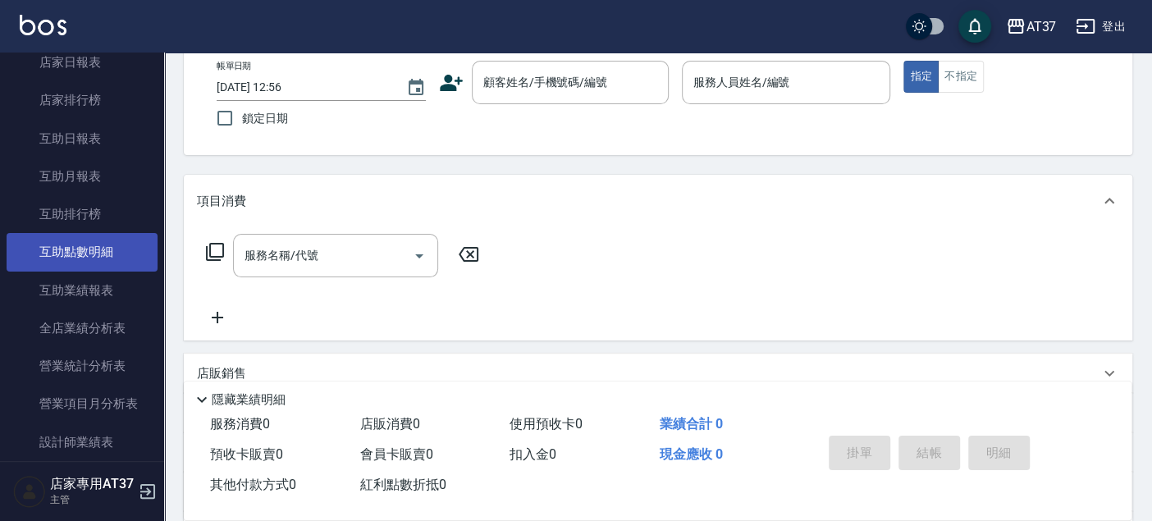
scroll to position [273, 0]
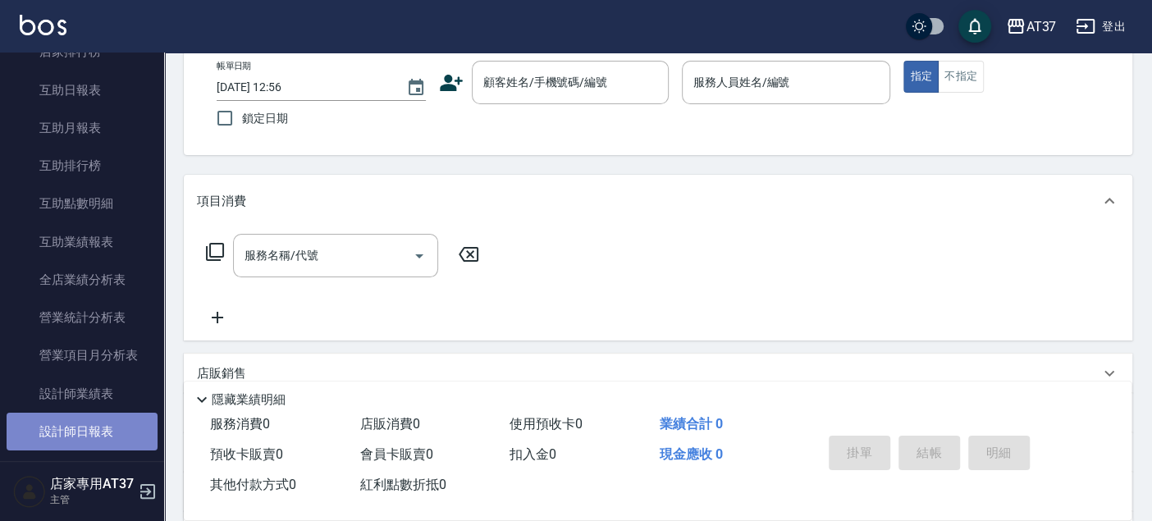
click at [121, 422] on link "設計師日報表" at bounding box center [82, 432] width 151 height 38
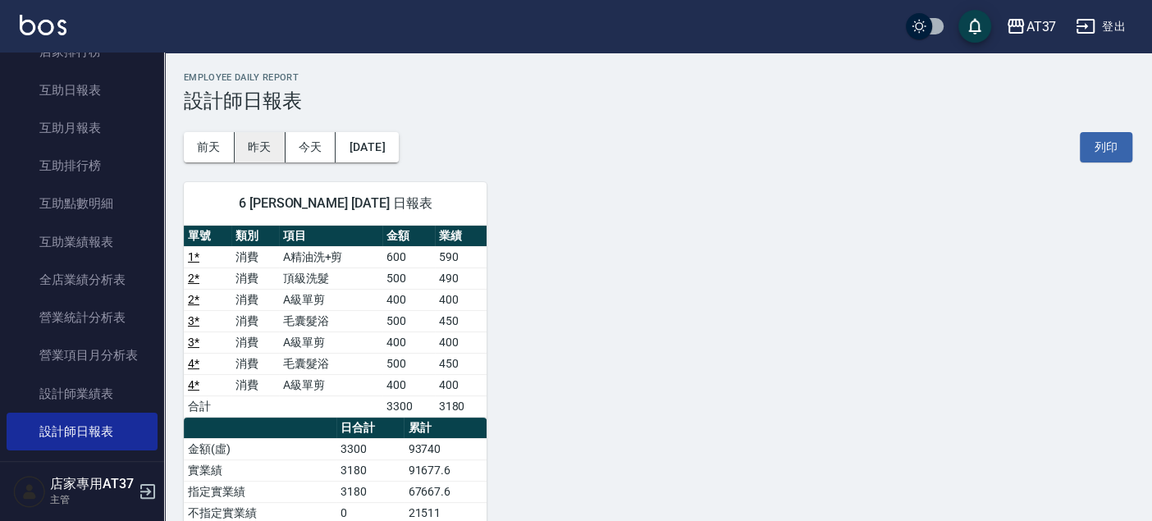
click at [259, 148] on button "昨天" at bounding box center [260, 147] width 51 height 30
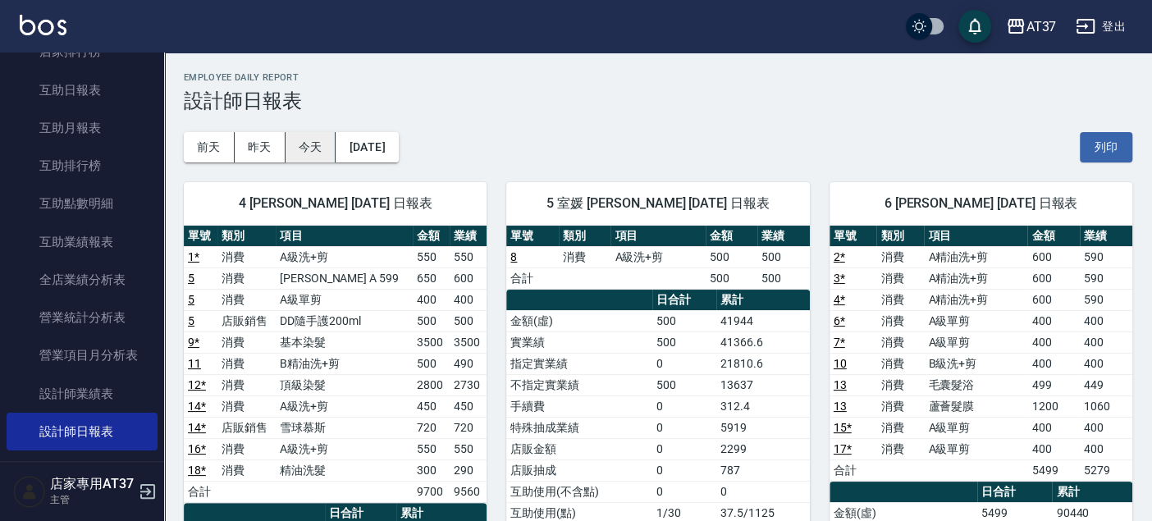
click at [318, 152] on button "今天" at bounding box center [310, 147] width 51 height 30
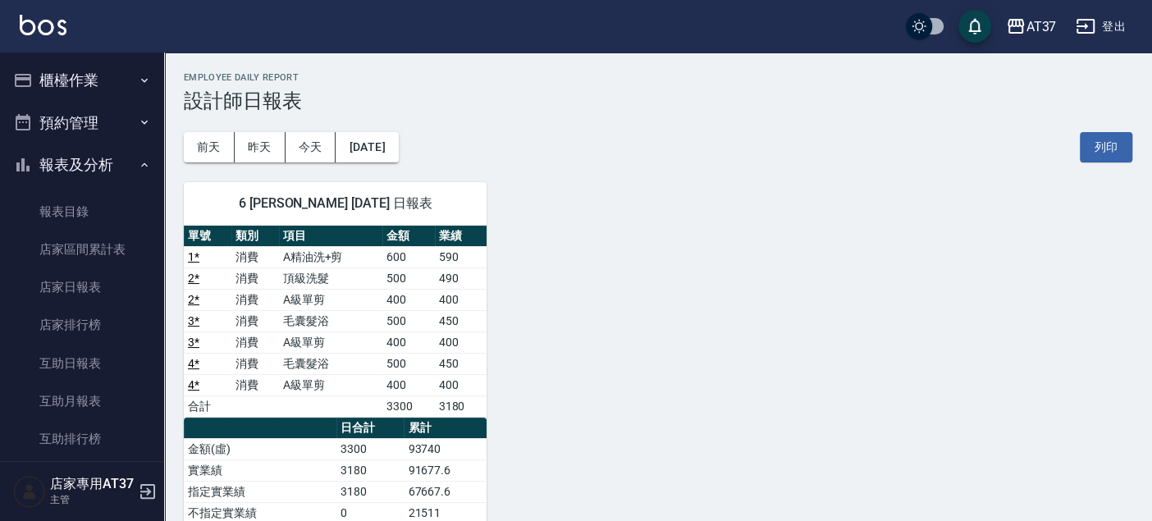
click at [83, 80] on button "櫃檯作業" at bounding box center [82, 80] width 151 height 43
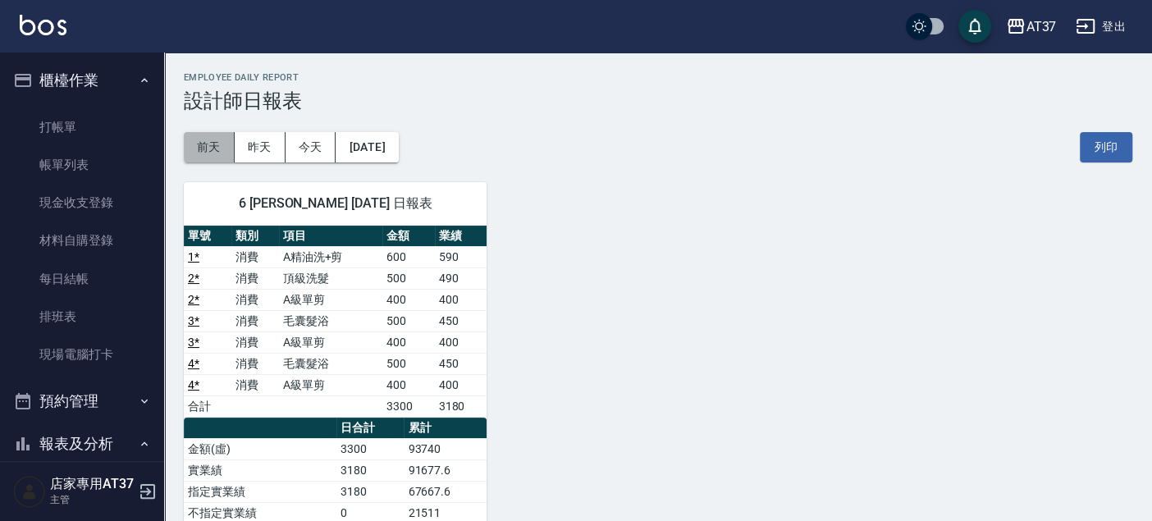
click at [217, 143] on button "前天" at bounding box center [209, 147] width 51 height 30
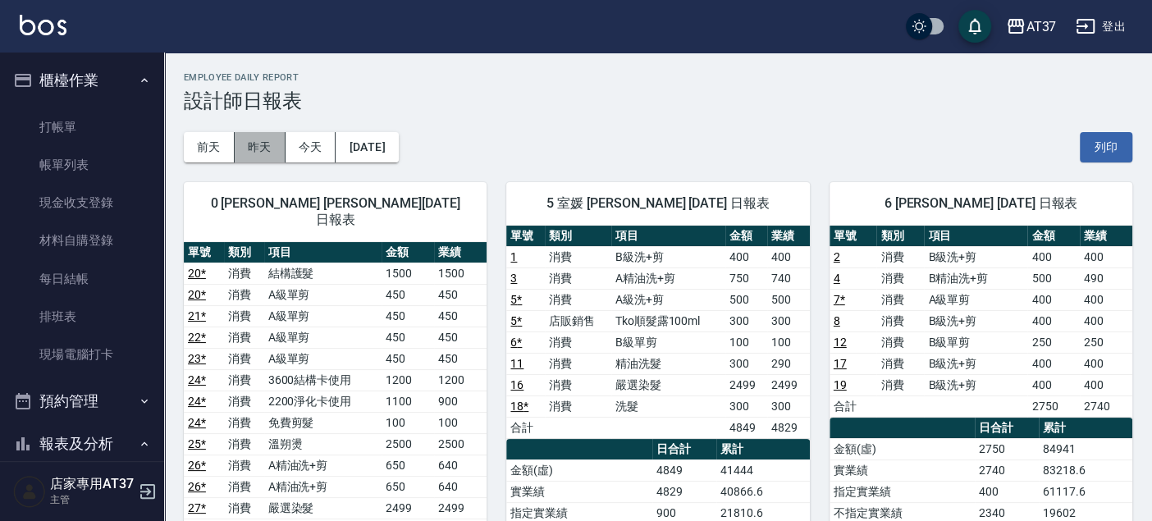
click at [268, 148] on button "昨天" at bounding box center [260, 147] width 51 height 30
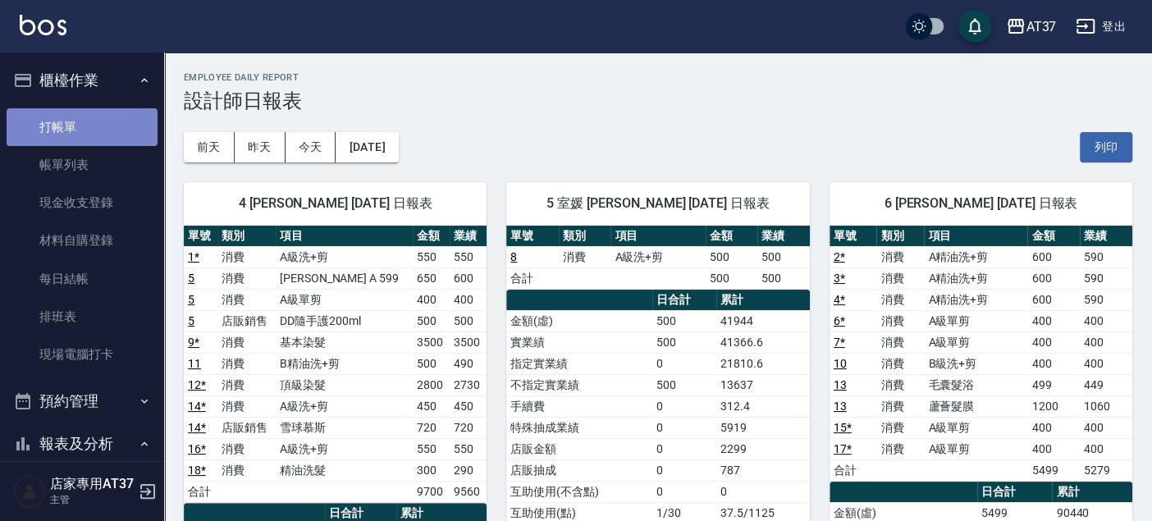
click at [86, 131] on link "打帳單" at bounding box center [82, 127] width 151 height 38
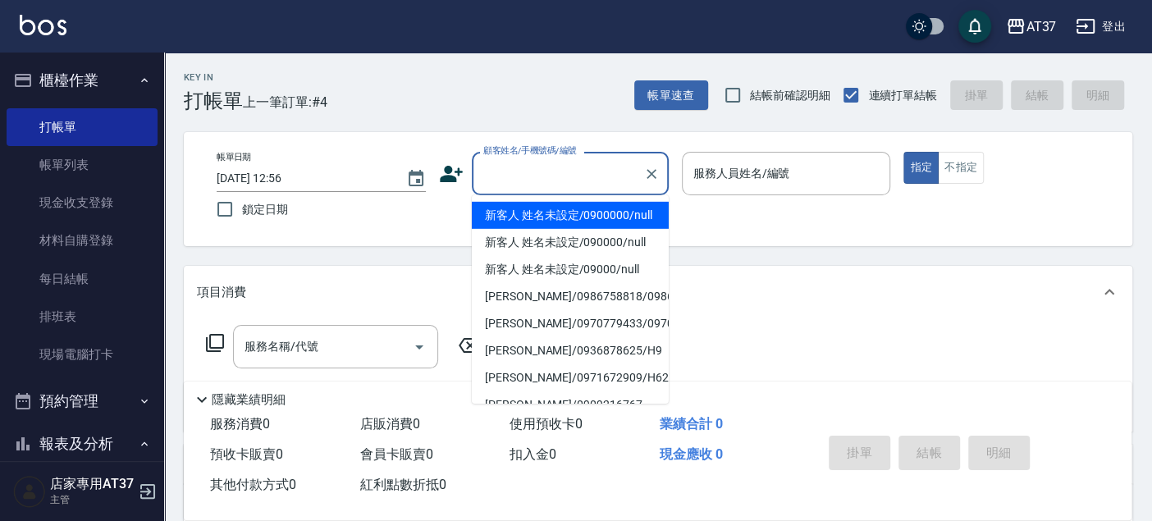
click at [562, 185] on input "顧客姓名/手機號碼/編號" at bounding box center [557, 173] width 157 height 29
click at [565, 213] on li "新客人 姓名未設定/0900000/null" at bounding box center [570, 215] width 197 height 27
type input "新客人 姓名未設定/0900000/null"
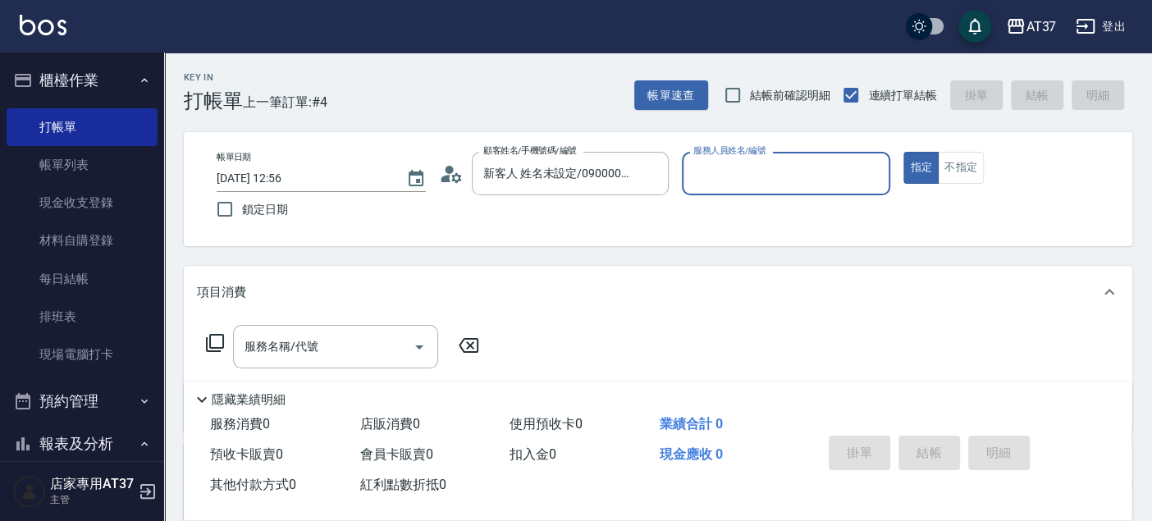
click at [726, 173] on input "服務人員姓名/編號" at bounding box center [786, 173] width 194 height 29
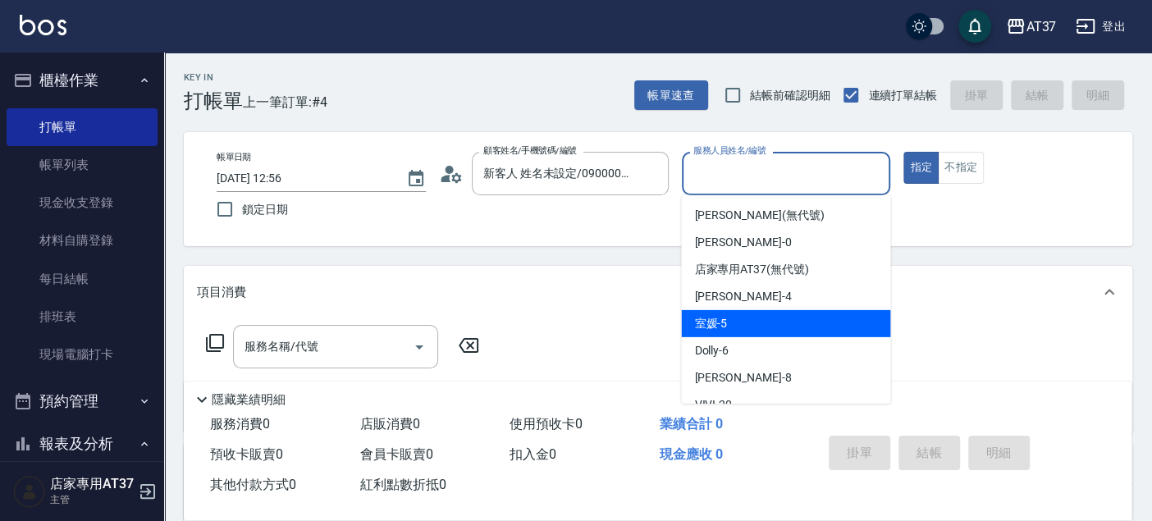
click at [793, 318] on div "室媛 -5" at bounding box center [785, 323] width 209 height 27
type input "室媛-5"
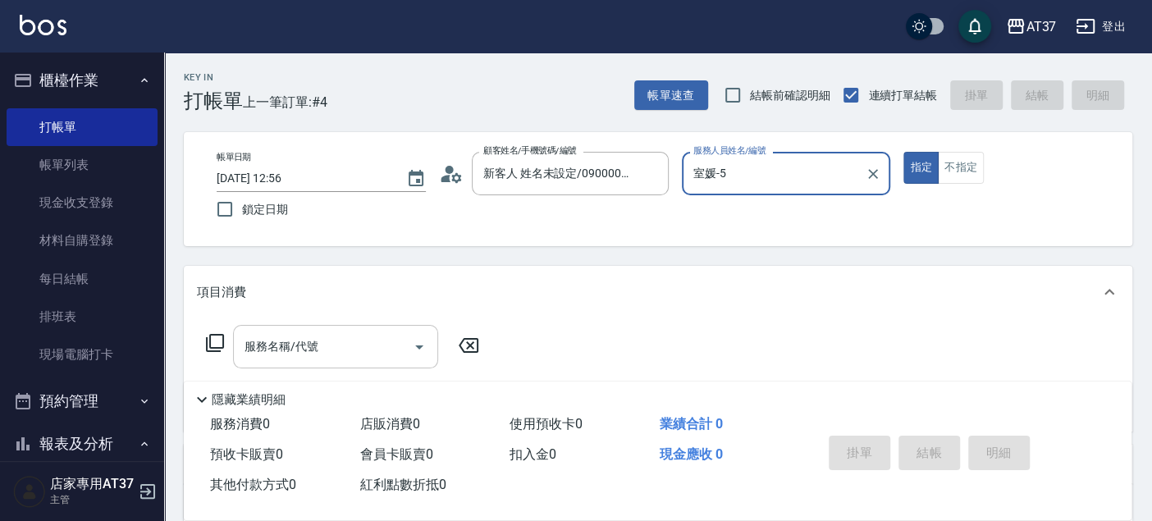
click at [355, 346] on input "服務名稱/代號" at bounding box center [323, 346] width 166 height 29
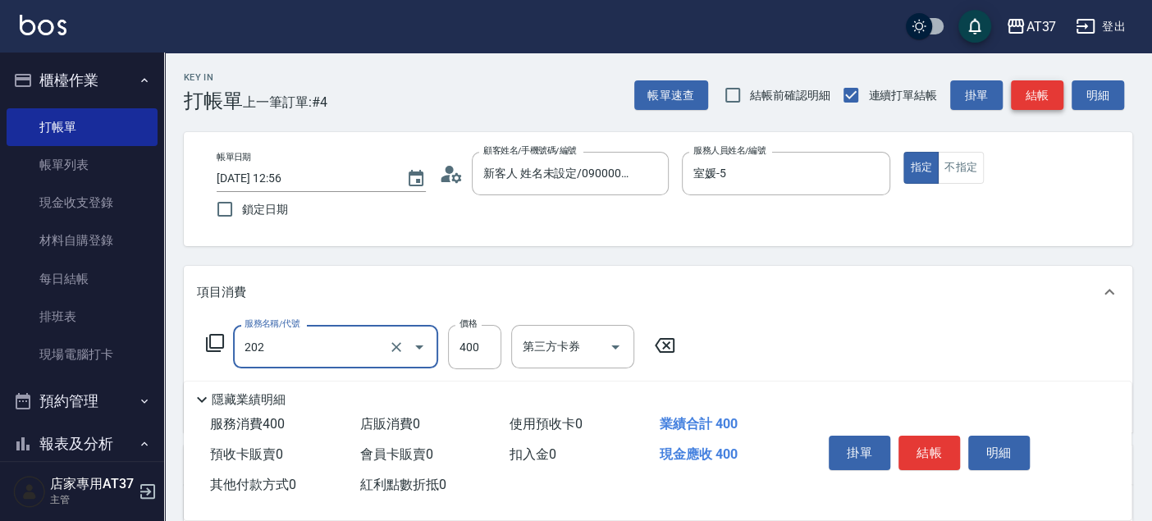
type input "A級單剪(202)"
click at [1045, 105] on button "結帳" at bounding box center [1037, 95] width 52 height 30
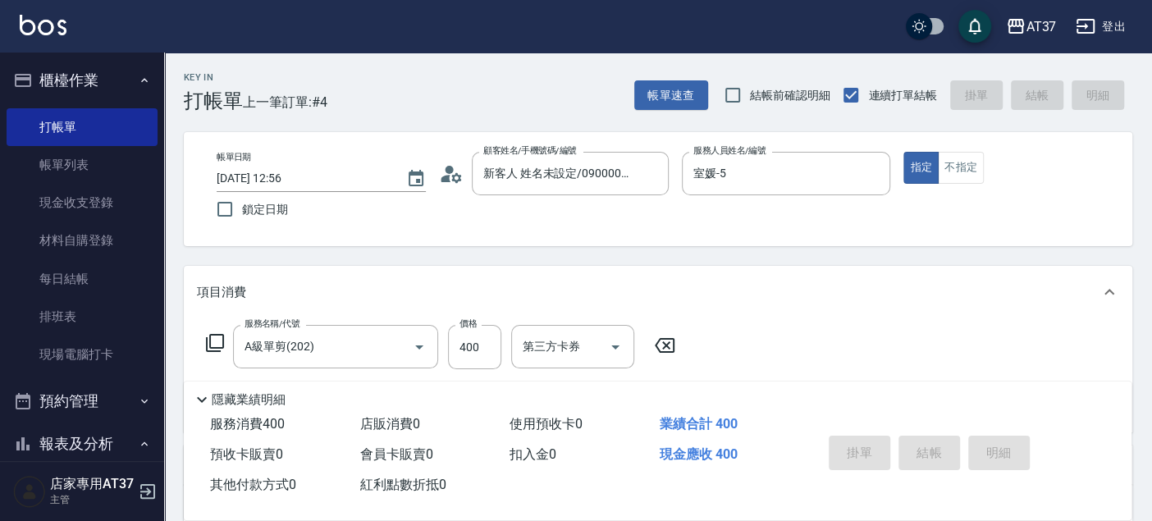
type input "2025/08/24 13:24"
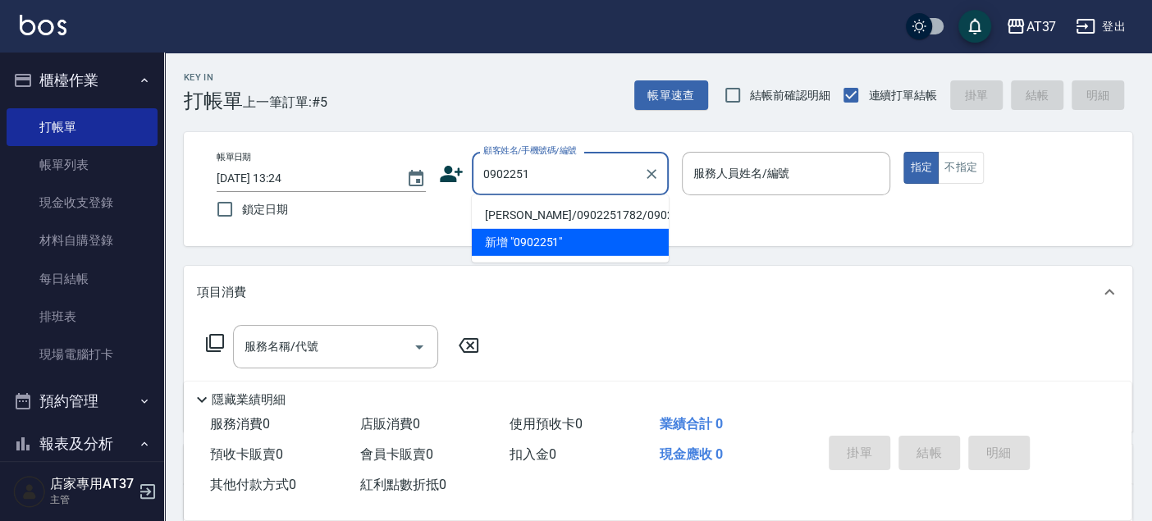
click at [600, 222] on li "李柏羲/0902251782/0902251782" at bounding box center [570, 215] width 197 height 27
type input "李柏羲/0902251782/0902251782"
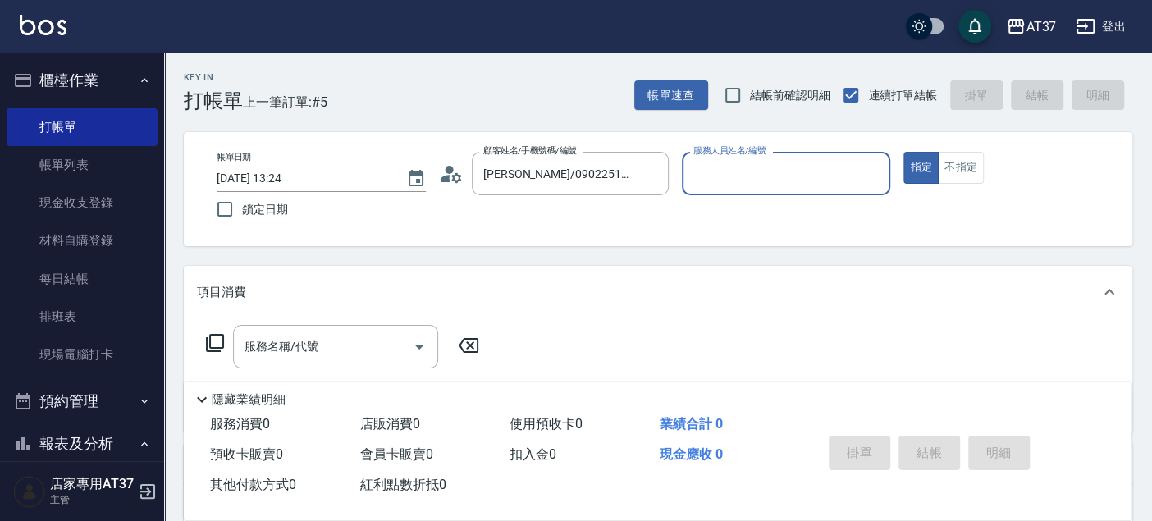
type input "Dolly-6"
click at [903, 152] on button "指定" at bounding box center [920, 168] width 35 height 32
type button "true"
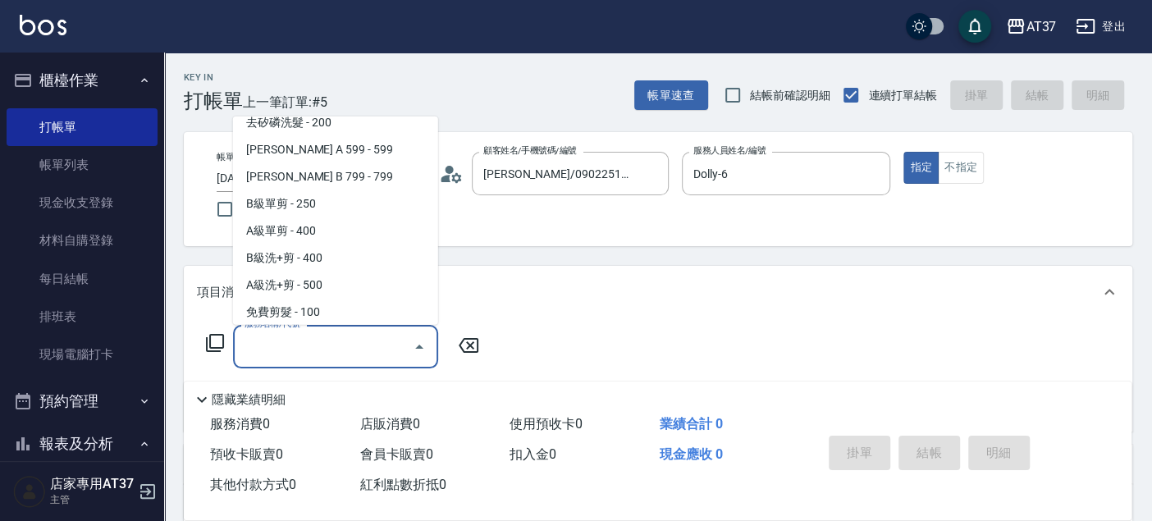
scroll to position [384, 0]
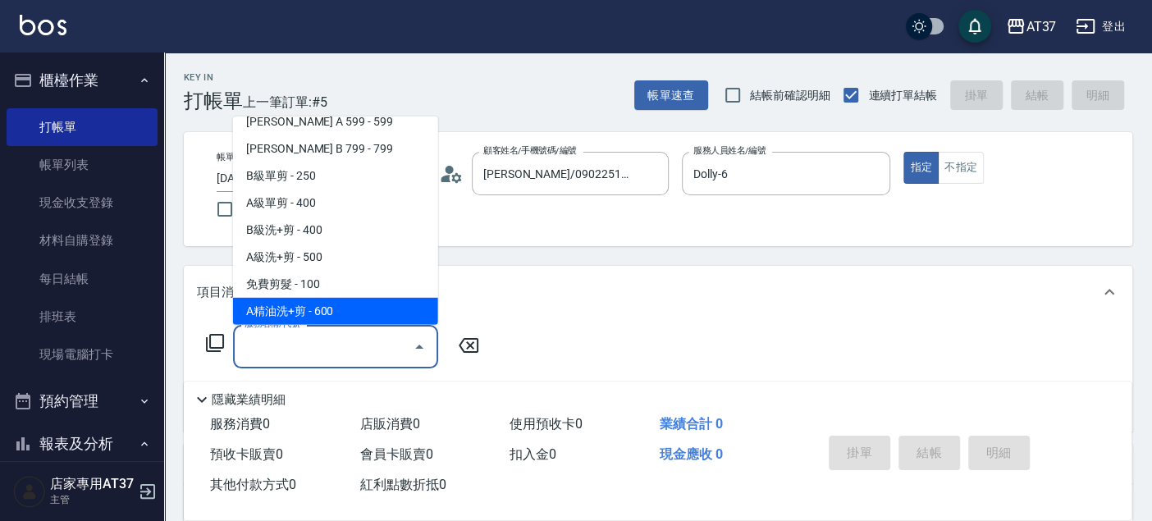
type input "A精油洗+剪(206)"
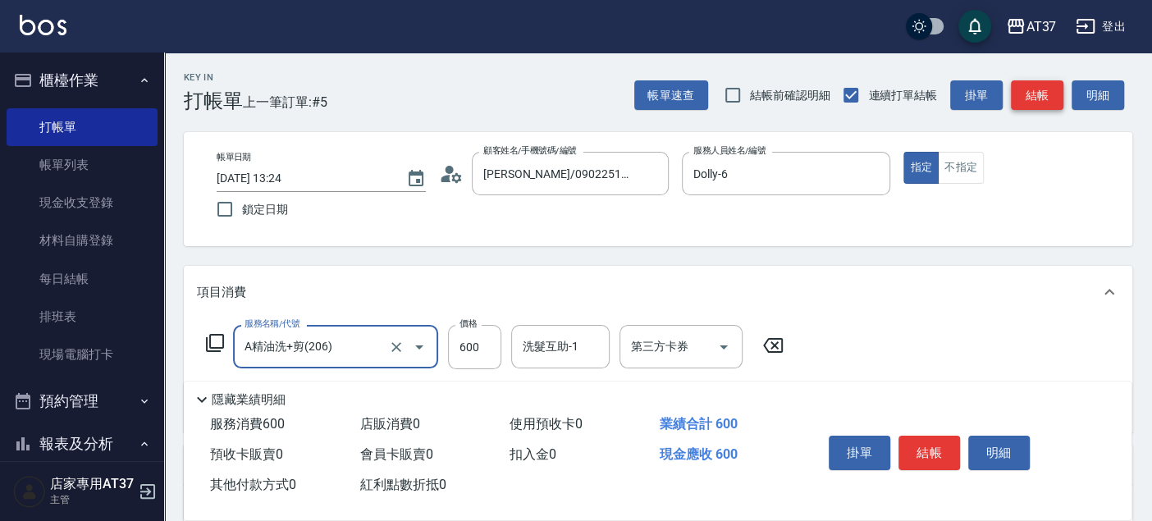
click at [1046, 89] on button "結帳" at bounding box center [1037, 95] width 52 height 30
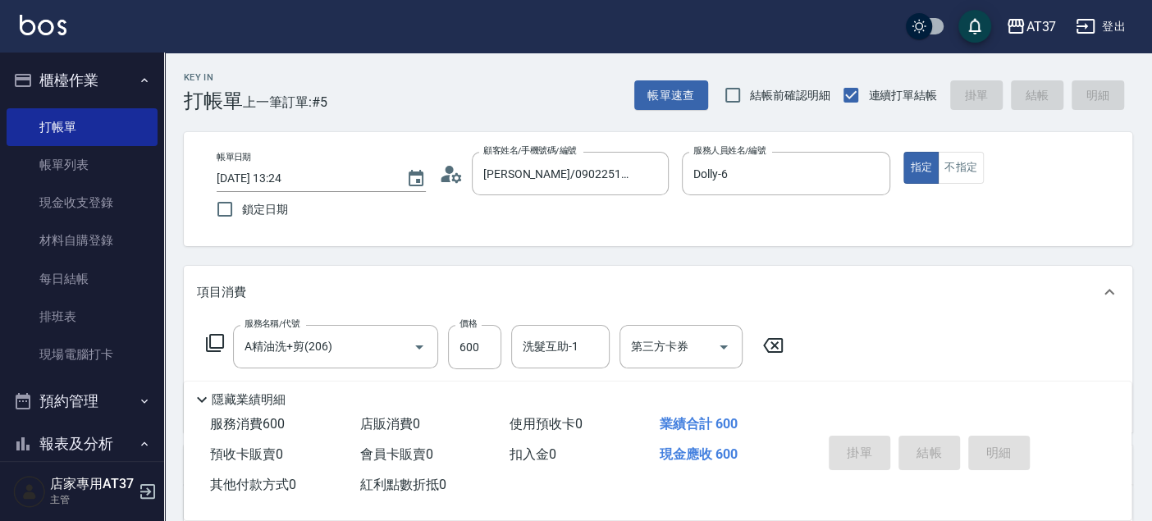
type input "2025/08/24 13:50"
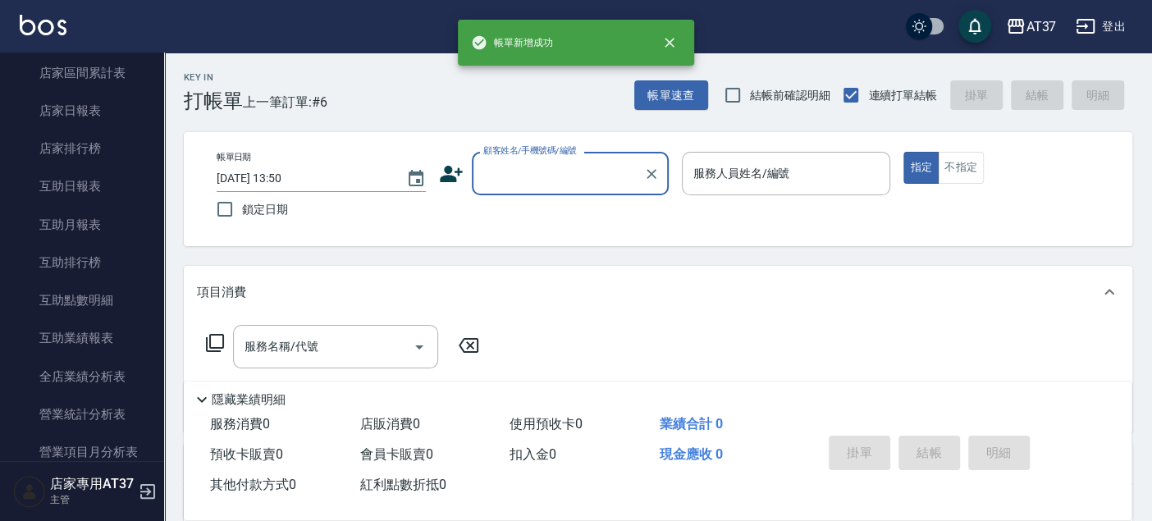
scroll to position [728, 0]
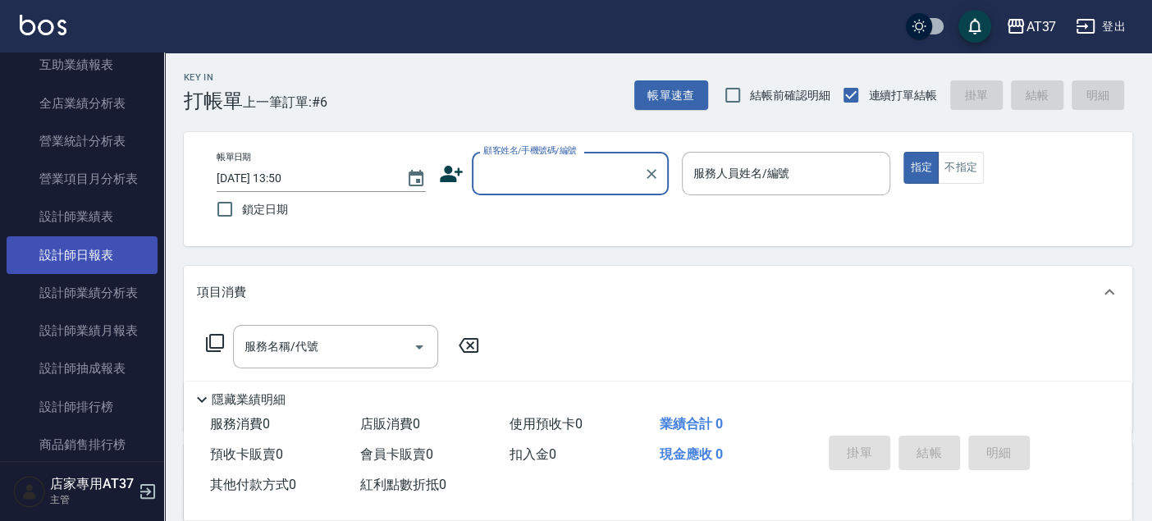
click at [114, 260] on link "設計師日報表" at bounding box center [82, 255] width 151 height 38
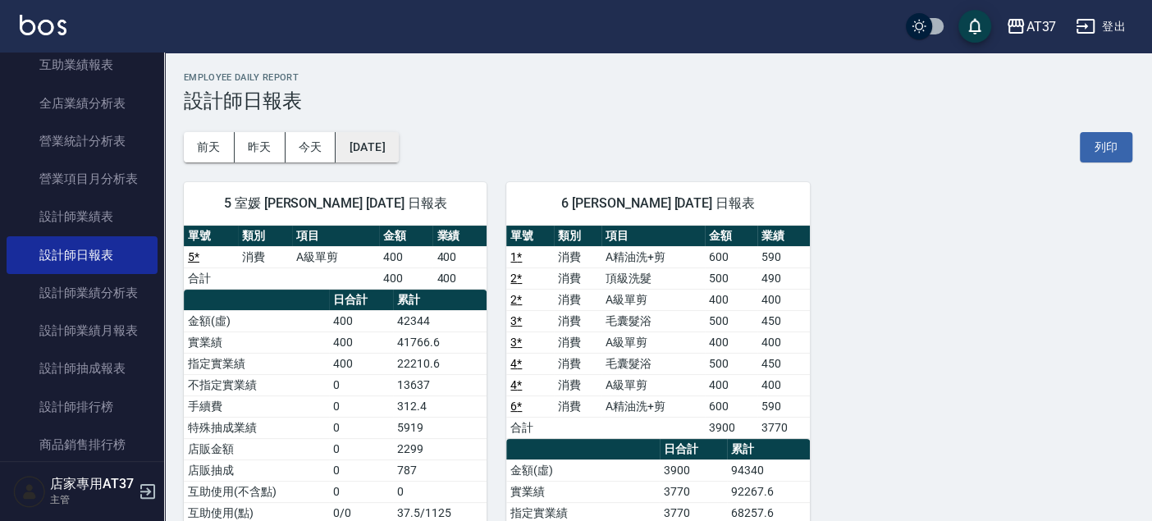
click at [393, 148] on button "[DATE]" at bounding box center [366, 147] width 62 height 30
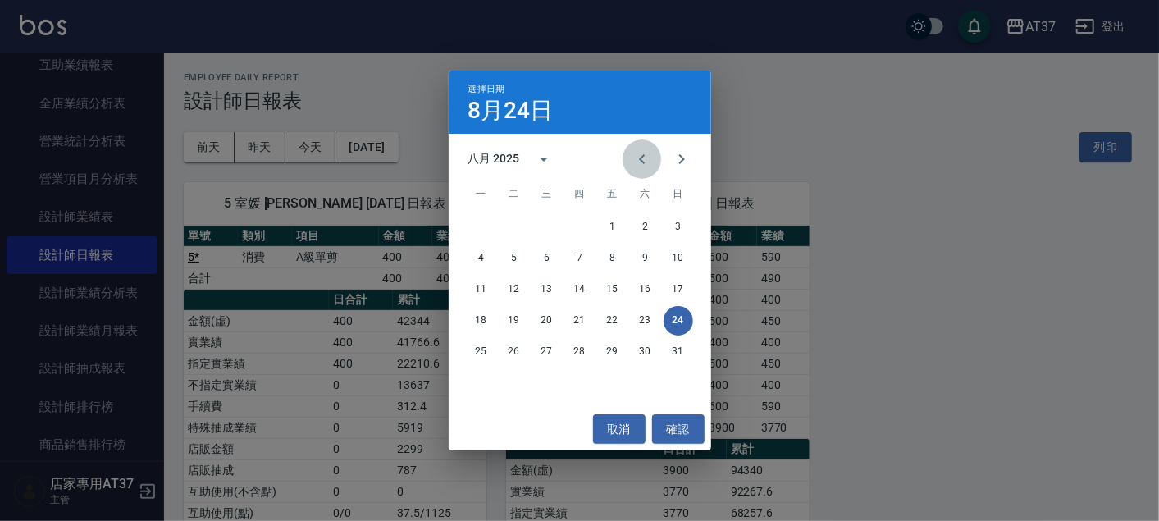
click at [640, 162] on icon "Previous month" at bounding box center [642, 159] width 20 height 20
click at [582, 324] on button "24" at bounding box center [580, 321] width 30 height 30
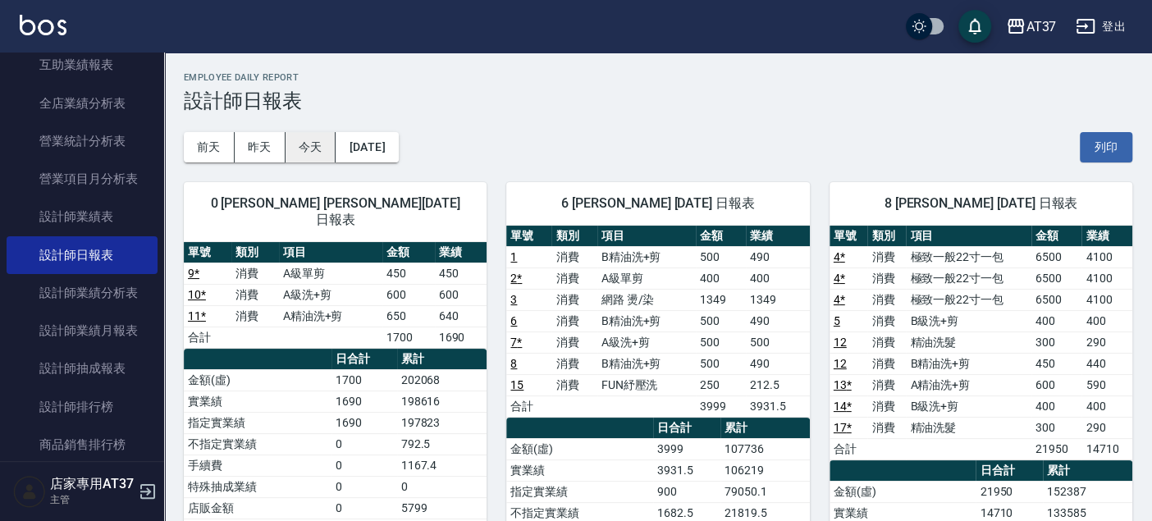
click at [317, 152] on button "今天" at bounding box center [310, 147] width 51 height 30
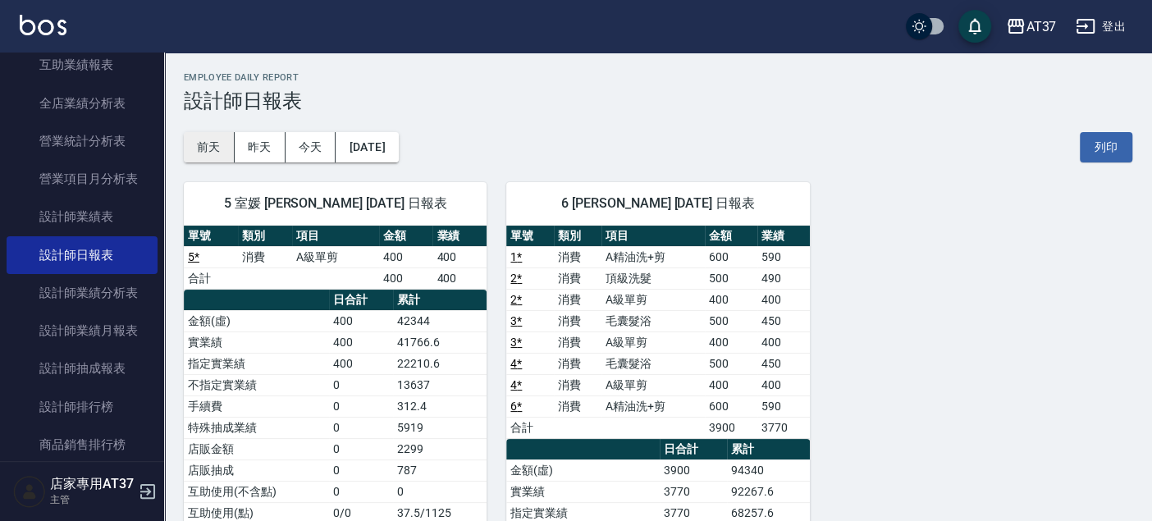
click at [226, 140] on button "前天" at bounding box center [209, 147] width 51 height 30
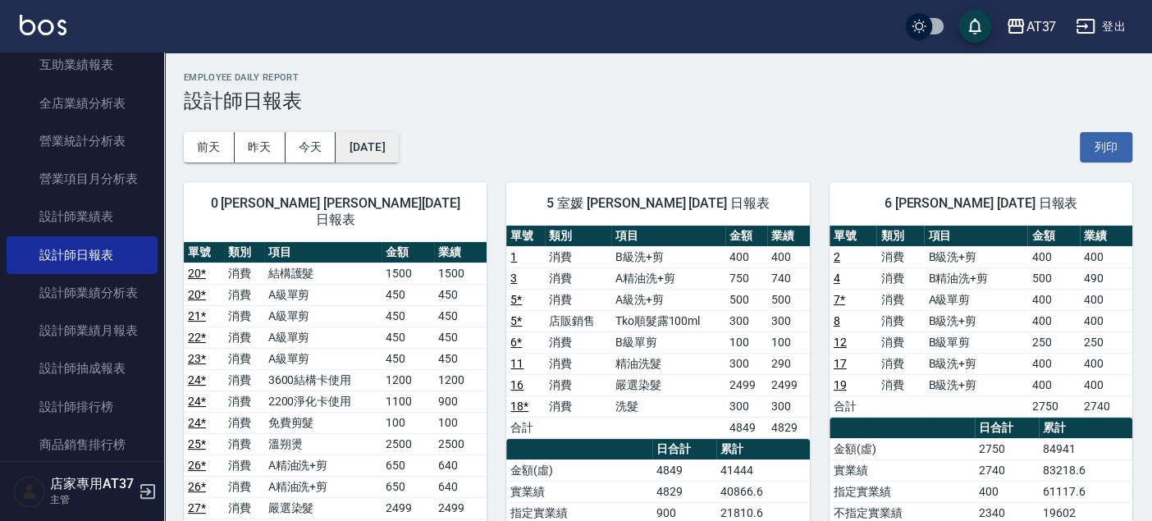
click at [376, 150] on button "[DATE]" at bounding box center [366, 147] width 62 height 30
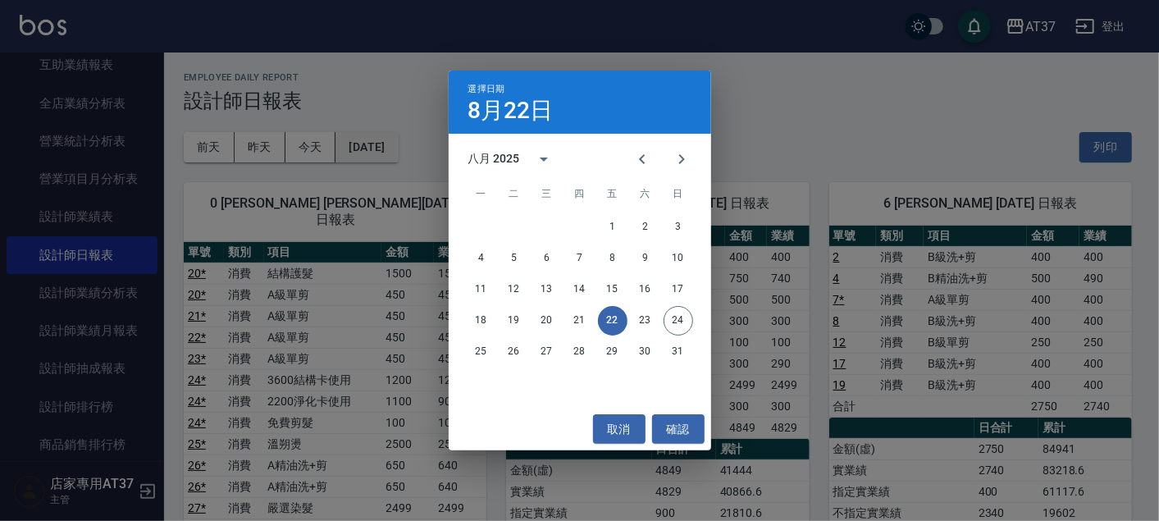
click at [376, 150] on div "選擇日期 8月22日 八月 2025 一 二 三 四 五 六 日 1 2 3 4 5 6 7 8 9 10 11 12 13 14 15 16 17 18 1…" at bounding box center [579, 260] width 1159 height 521
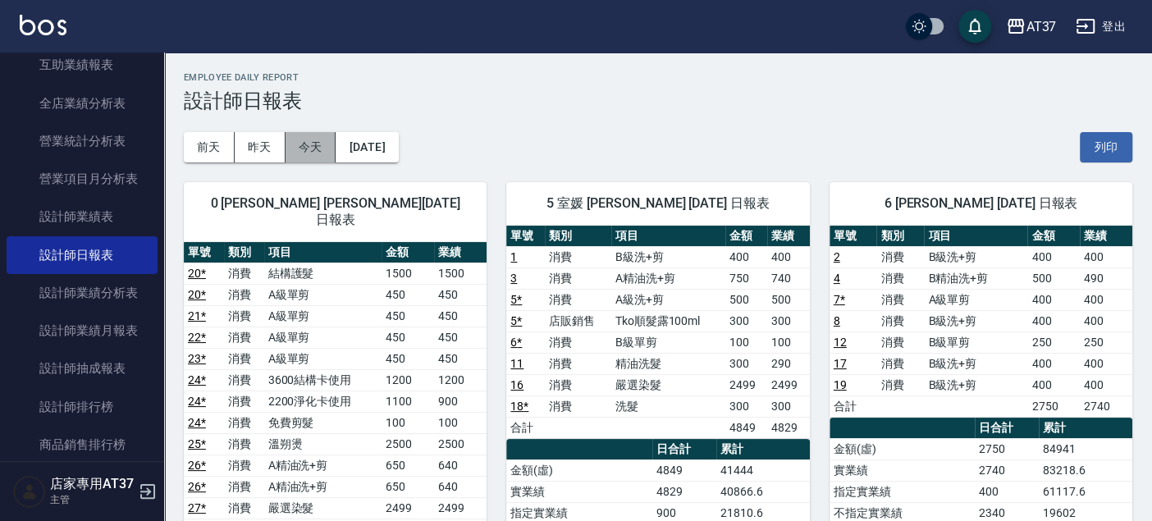
click at [322, 150] on button "今天" at bounding box center [310, 147] width 51 height 30
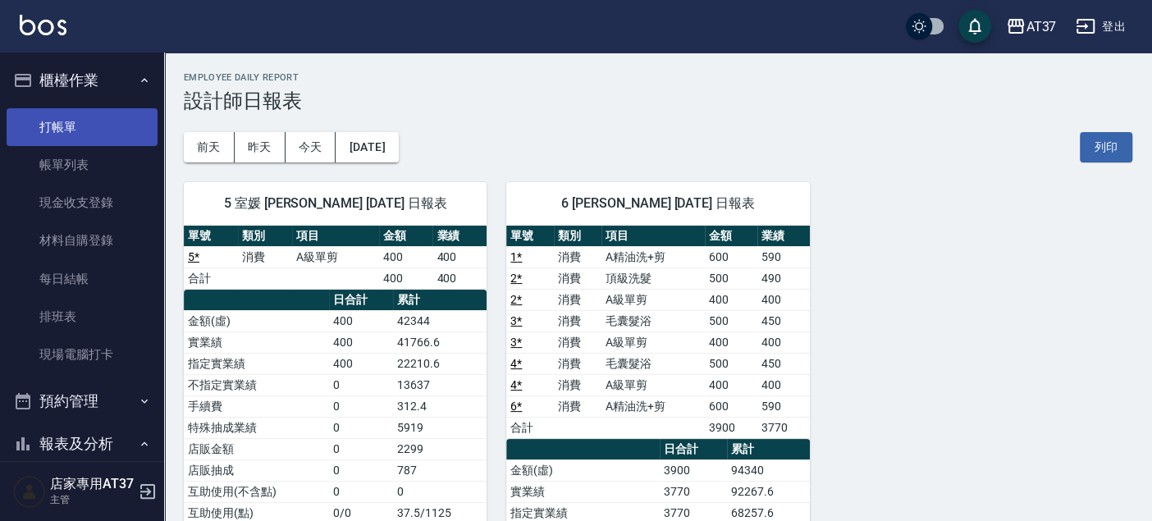
click at [54, 125] on link "打帳單" at bounding box center [82, 127] width 151 height 38
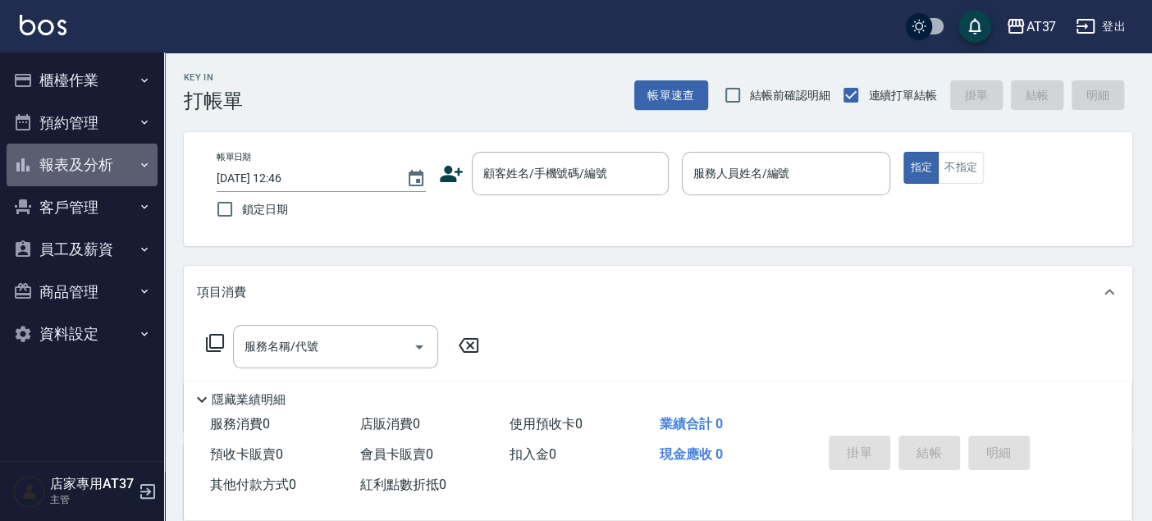
click at [109, 158] on button "報表及分析" at bounding box center [82, 165] width 151 height 43
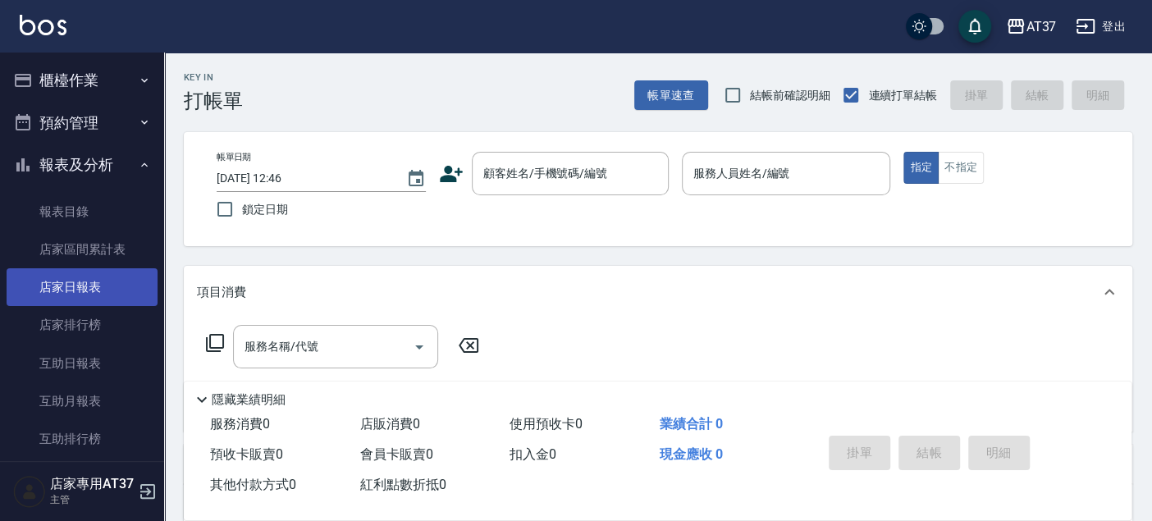
click at [124, 283] on link "店家日報表" at bounding box center [82, 287] width 151 height 38
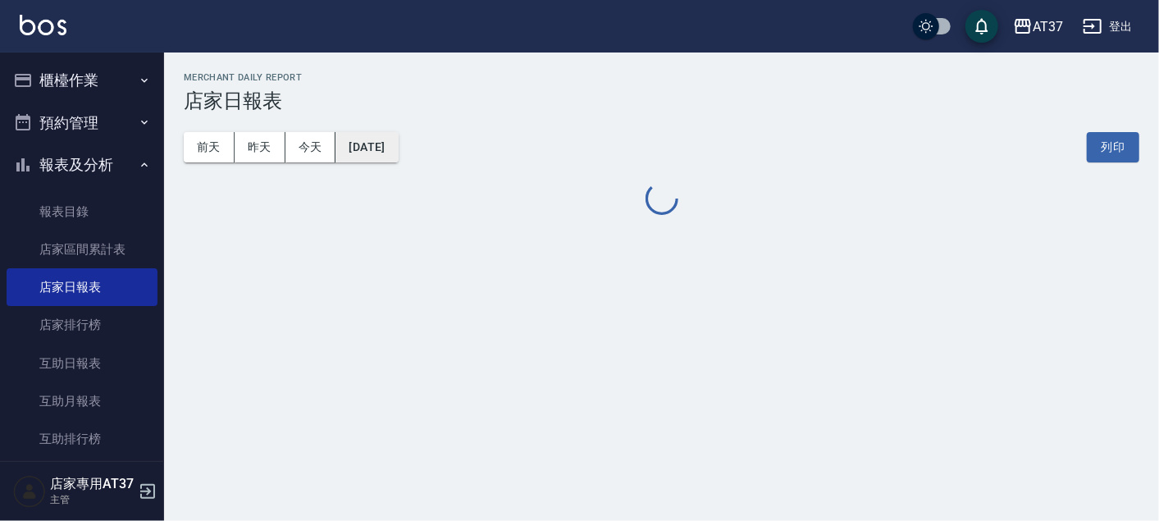
click at [377, 145] on button "[DATE]" at bounding box center [366, 147] width 62 height 30
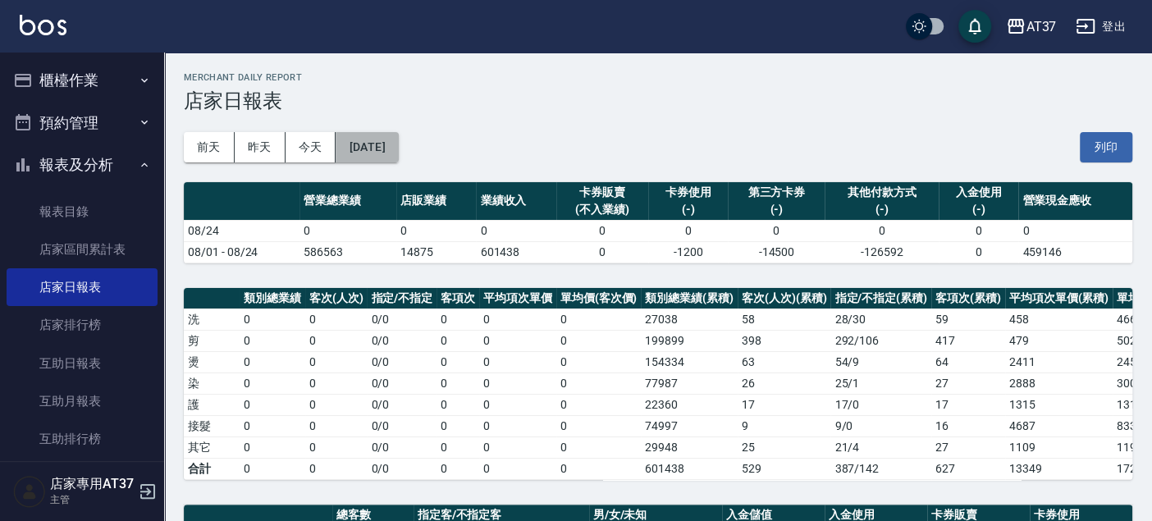
click at [398, 152] on button "[DATE]" at bounding box center [366, 147] width 62 height 30
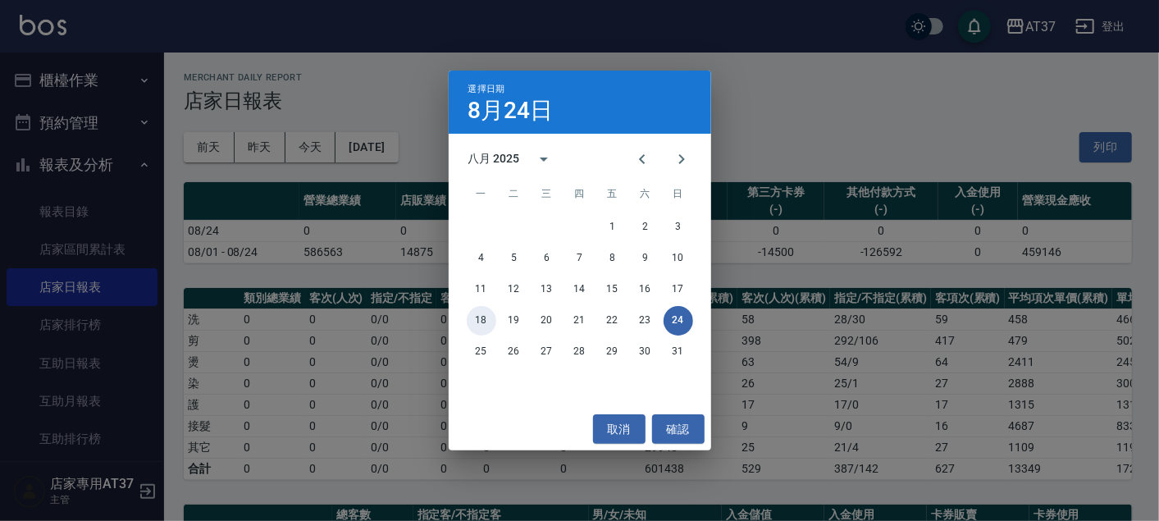
click at [488, 315] on button "18" at bounding box center [482, 321] width 30 height 30
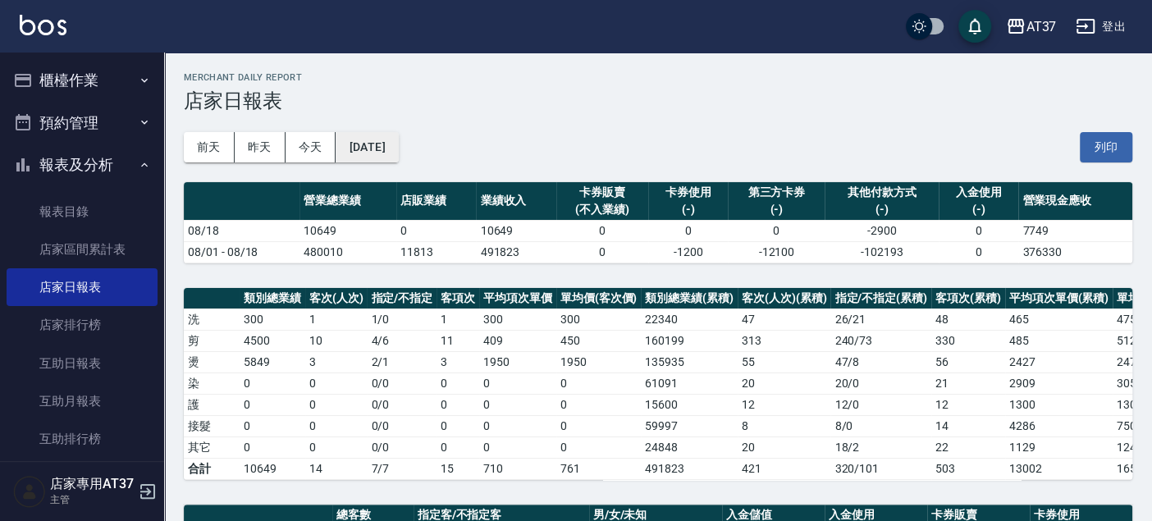
click at [381, 141] on button "[DATE]" at bounding box center [366, 147] width 62 height 30
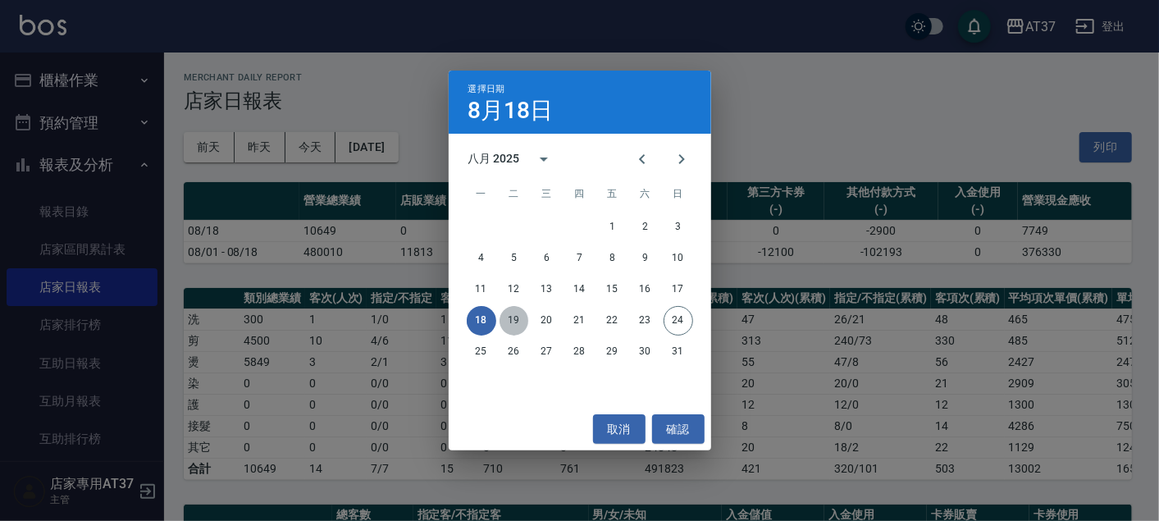
click at [516, 316] on button "19" at bounding box center [515, 321] width 30 height 30
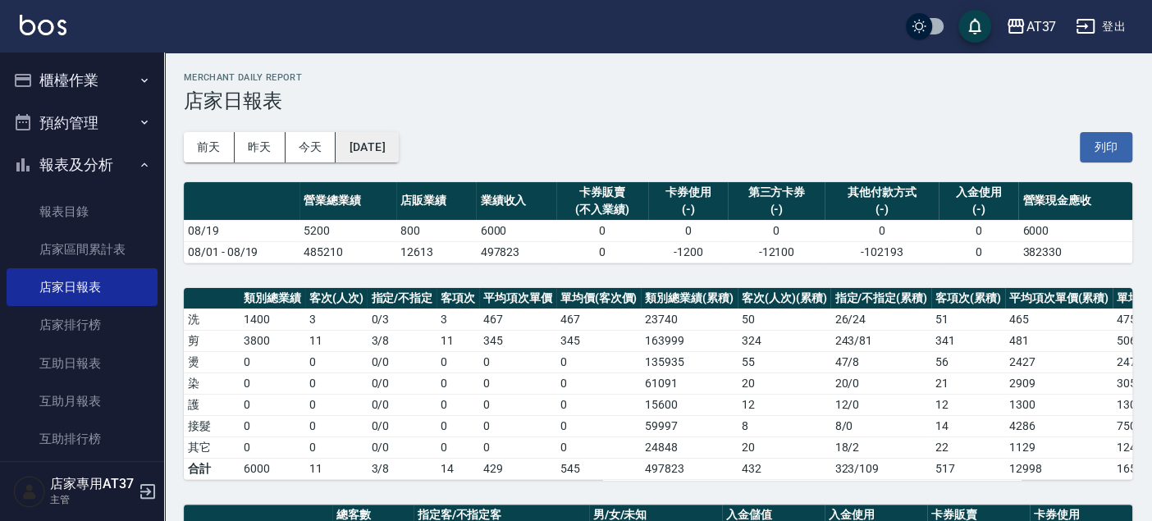
click at [398, 146] on button "[DATE]" at bounding box center [366, 147] width 62 height 30
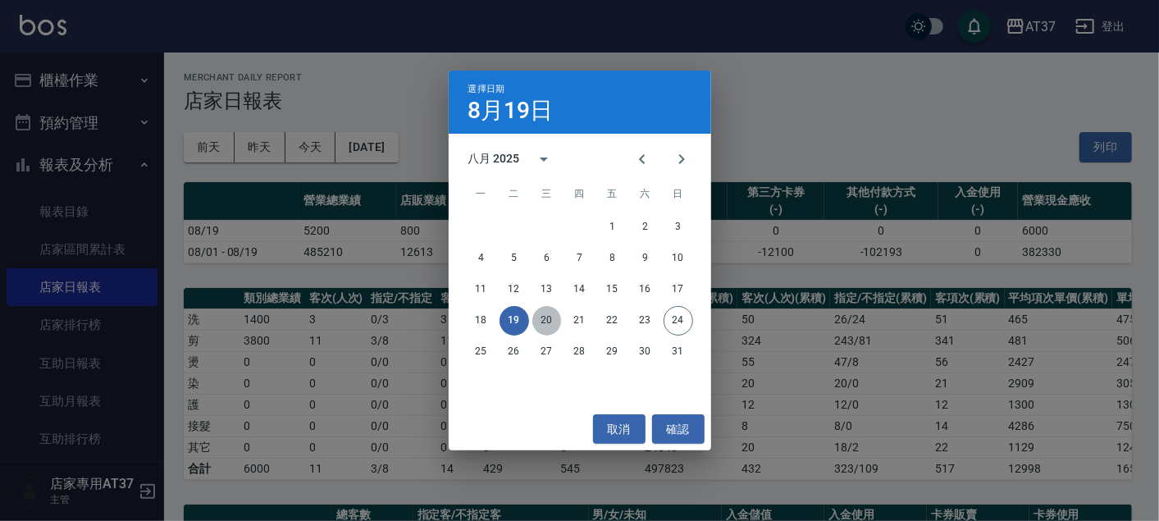
click at [549, 322] on button "20" at bounding box center [547, 321] width 30 height 30
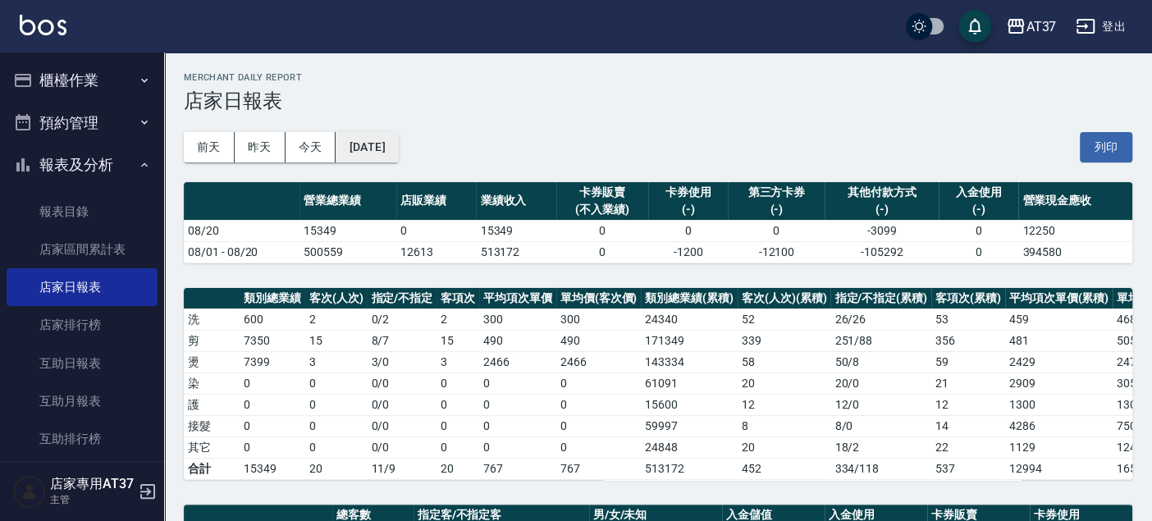
click at [398, 133] on button "[DATE]" at bounding box center [366, 147] width 62 height 30
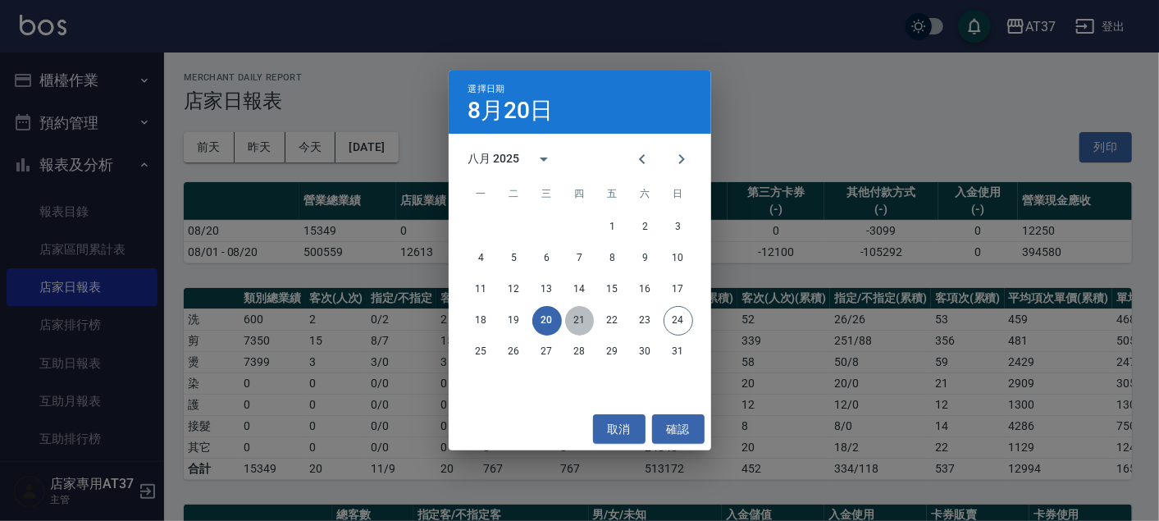
click at [572, 317] on button "21" at bounding box center [580, 321] width 30 height 30
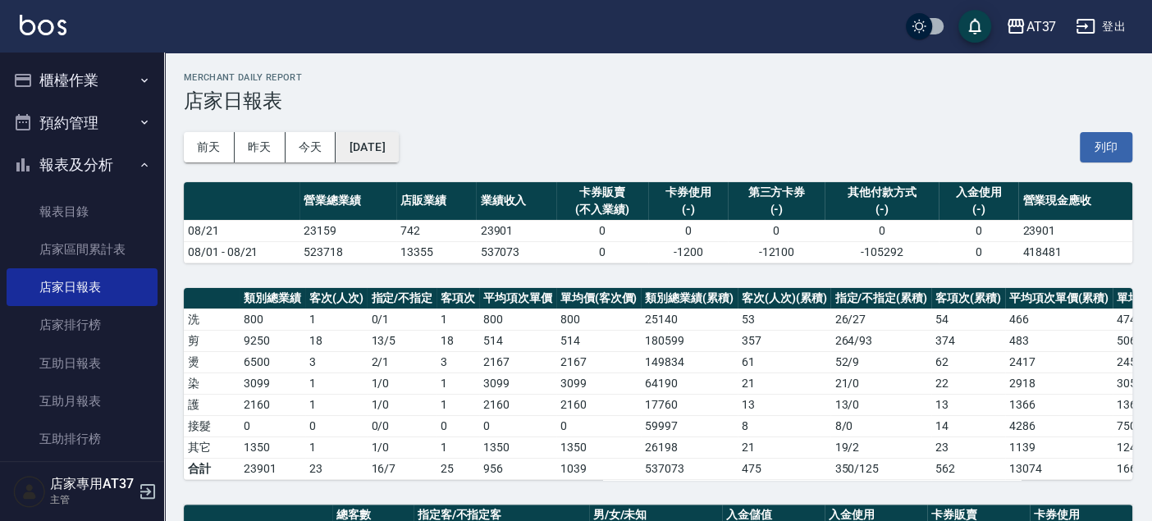
click at [398, 152] on button "[DATE]" at bounding box center [366, 147] width 62 height 30
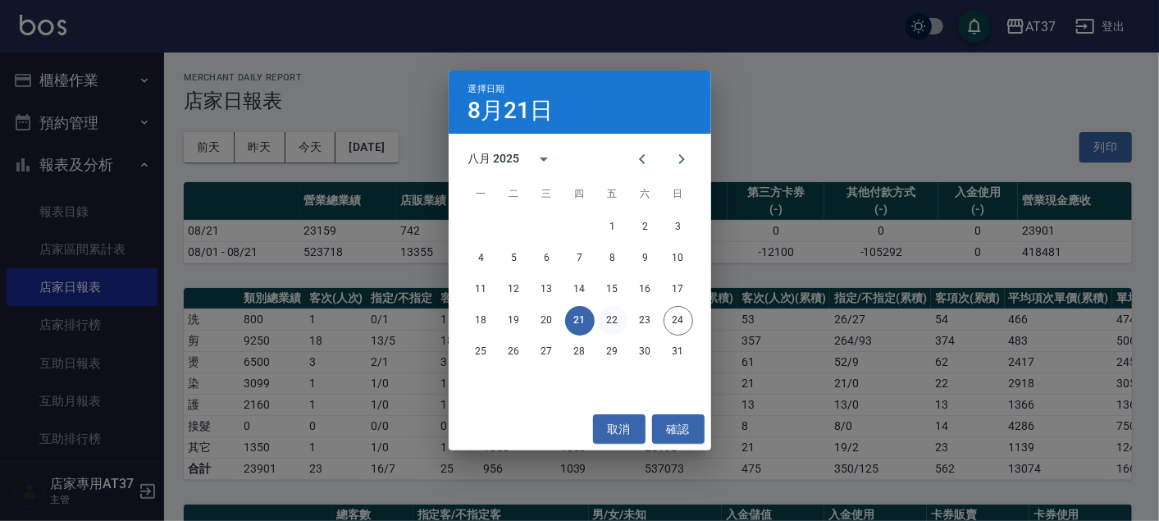
click at [613, 314] on button "22" at bounding box center [613, 321] width 30 height 30
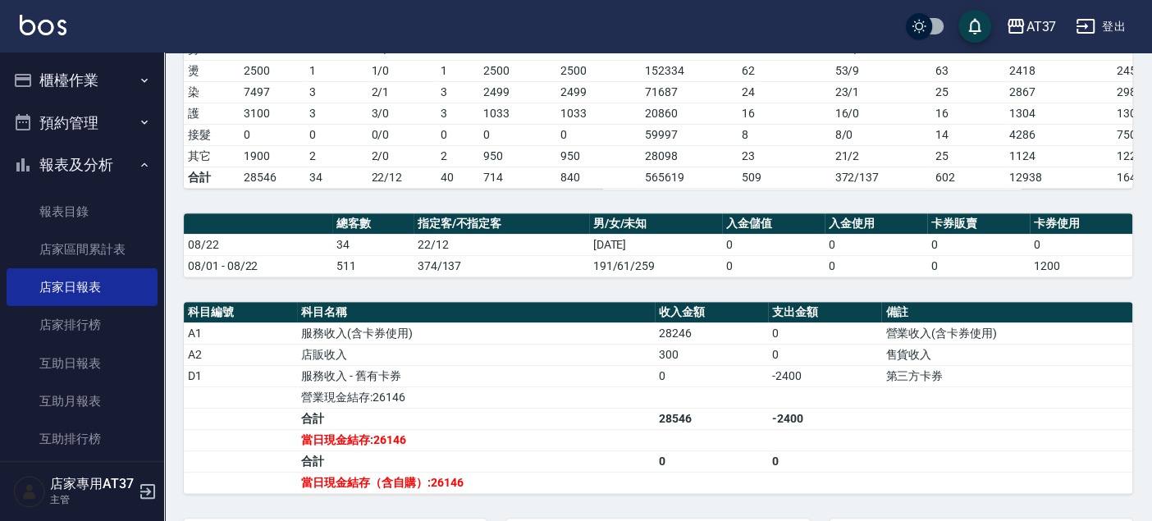
scroll to position [364, 0]
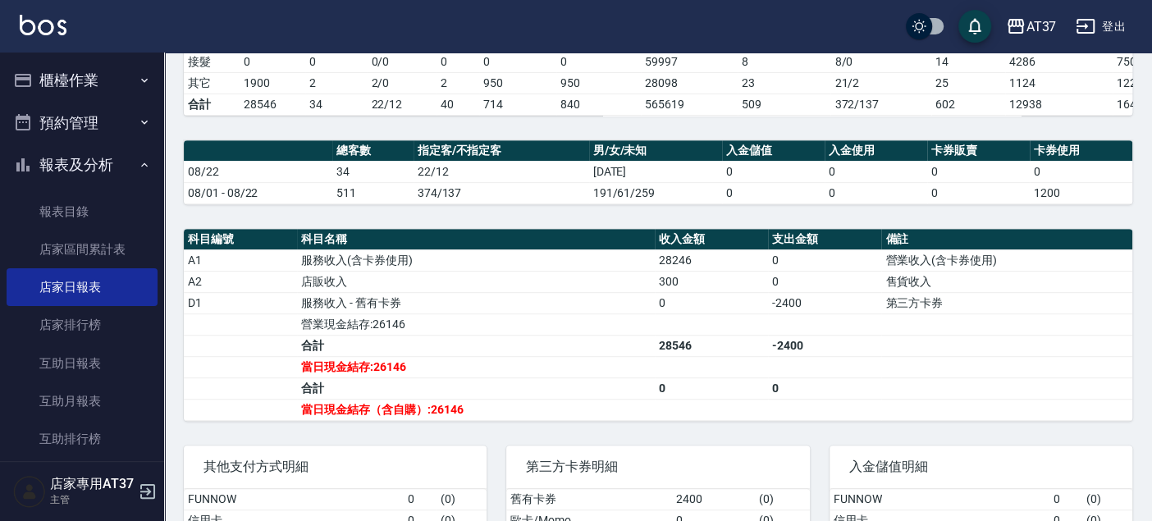
click at [719, 312] on td "0" at bounding box center [711, 302] width 113 height 21
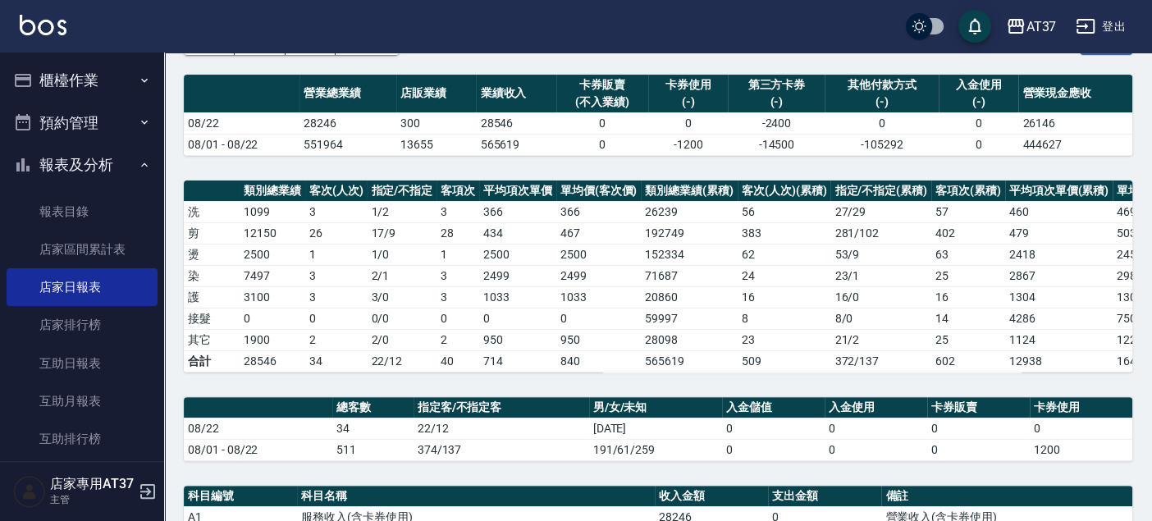
scroll to position [0, 0]
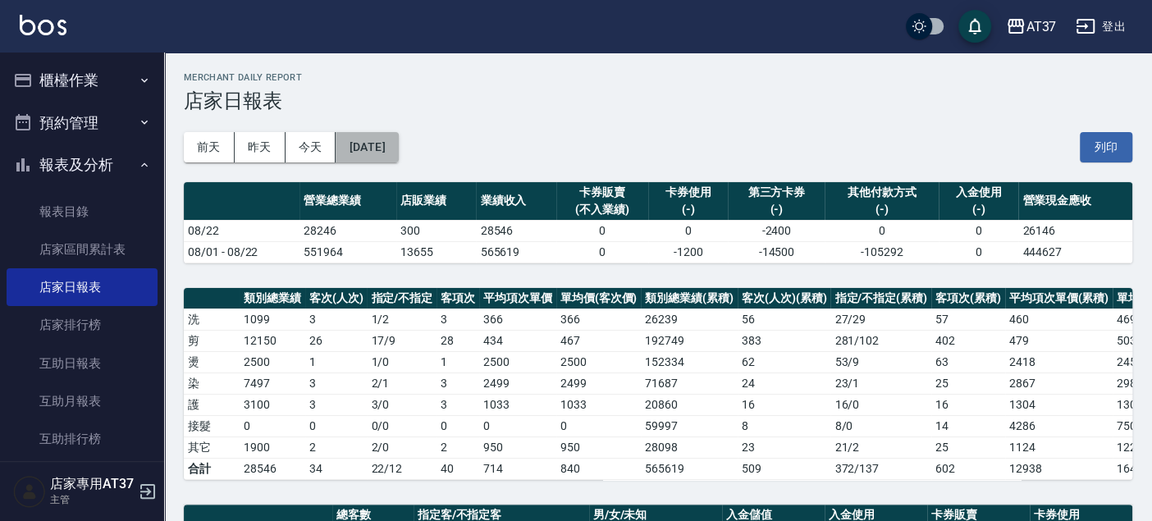
click at [398, 142] on button "[DATE]" at bounding box center [366, 147] width 62 height 30
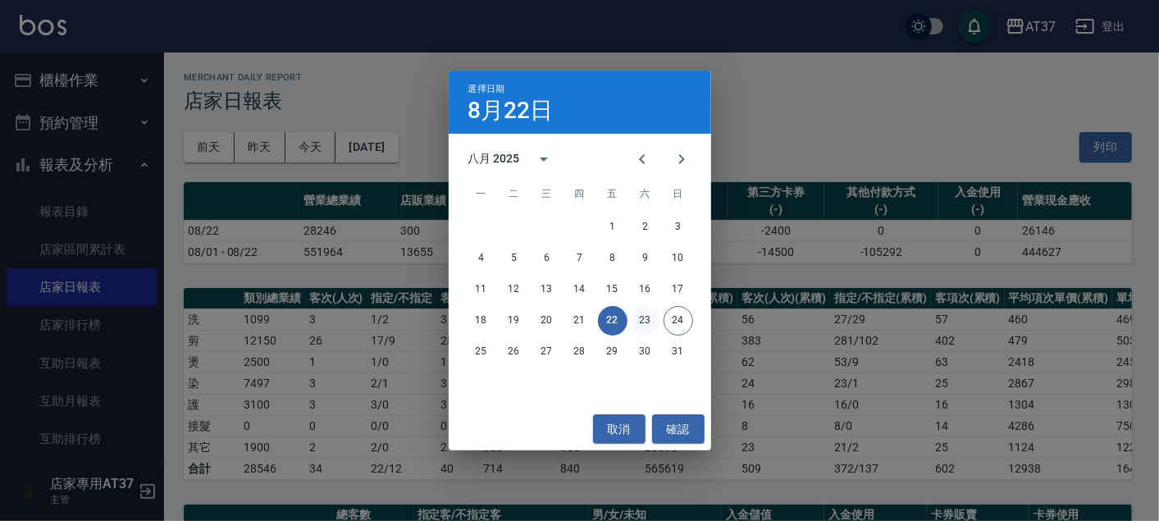
click at [646, 313] on button "23" at bounding box center [646, 321] width 30 height 30
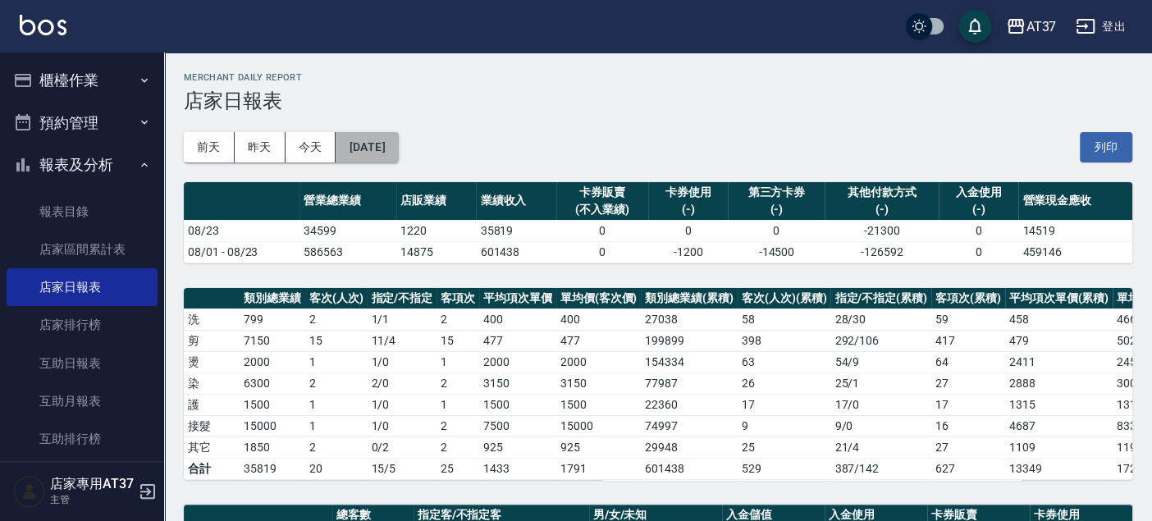
click at [398, 143] on button "[DATE]" at bounding box center [366, 147] width 62 height 30
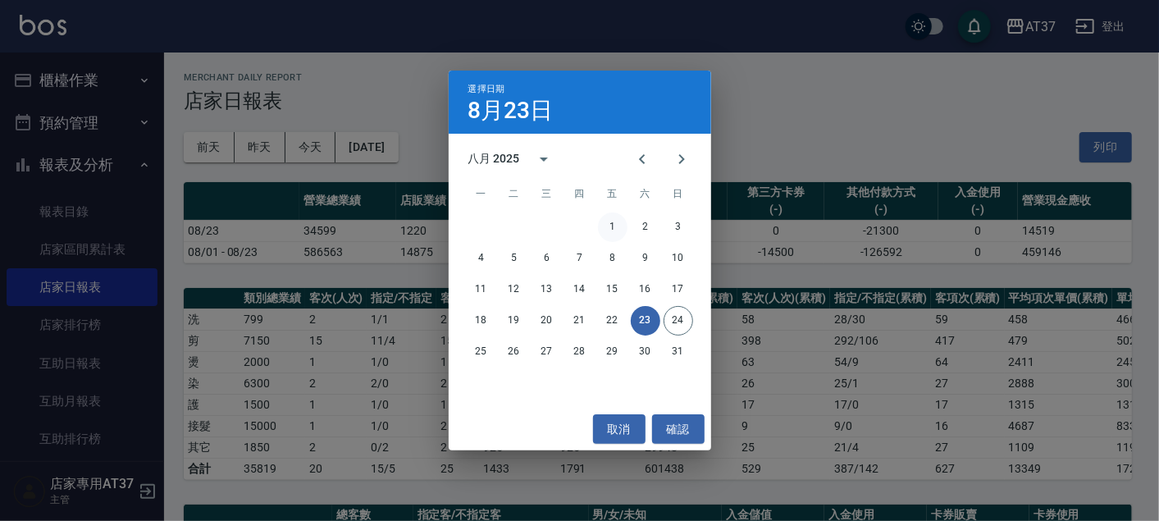
click at [614, 217] on button "1" at bounding box center [613, 227] width 30 height 30
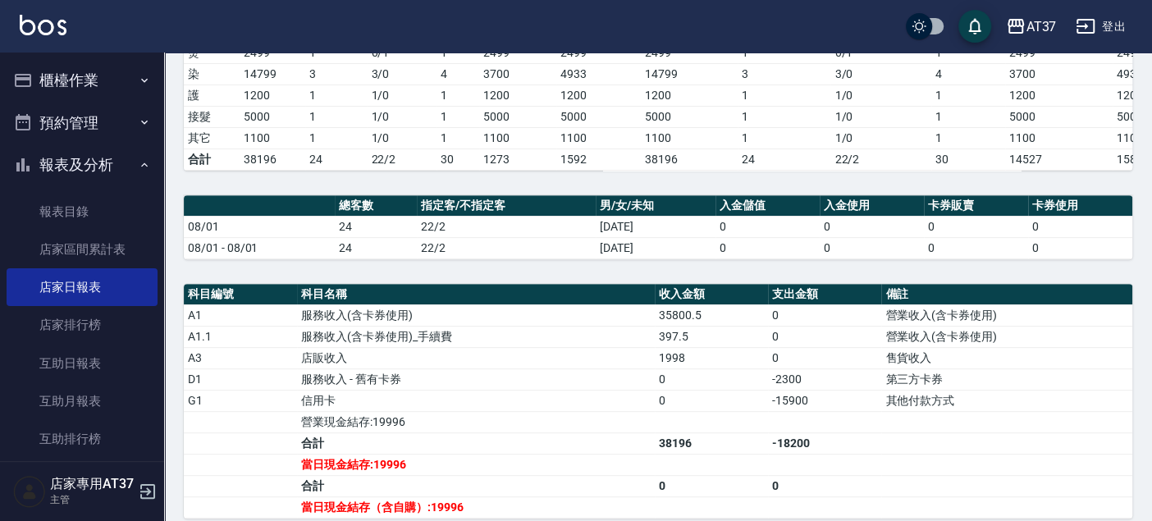
scroll to position [346, 0]
